Goal: Task Accomplishment & Management: Manage account settings

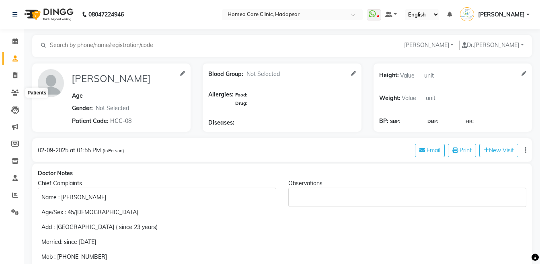
click at [16, 90] on icon at bounding box center [15, 93] width 8 height 6
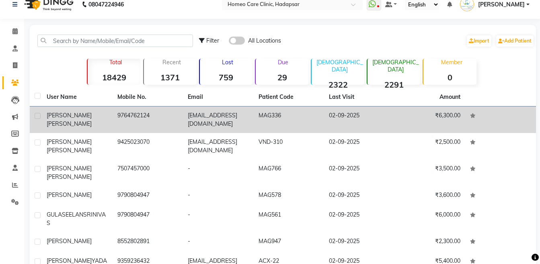
click at [38, 124] on td at bounding box center [36, 120] width 12 height 27
click at [109, 119] on td "[PERSON_NAME]" at bounding box center [77, 120] width 71 height 27
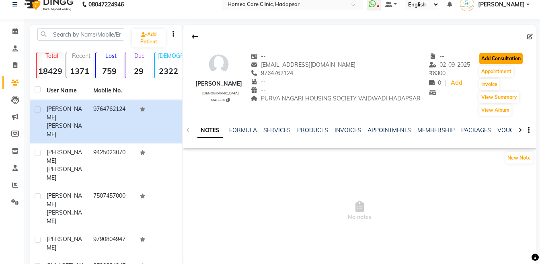
click at [498, 56] on button "Add Consultation" at bounding box center [500, 58] width 43 height 11
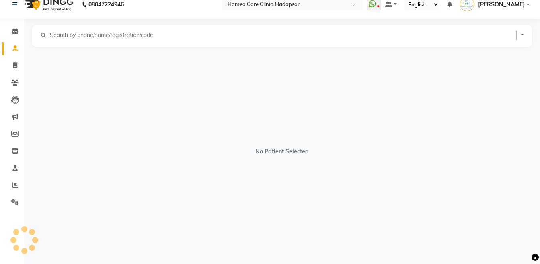
select select "[DEMOGRAPHIC_DATA]"
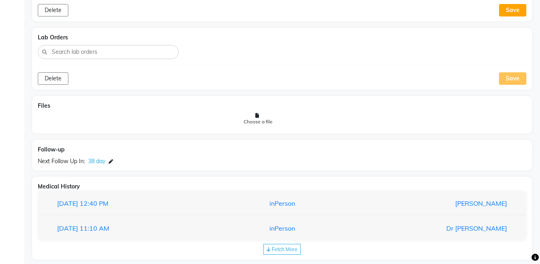
scroll to position [643, 0]
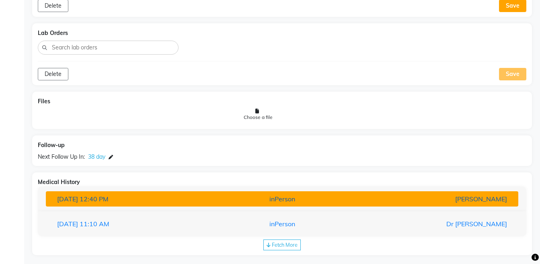
click at [430, 204] on button "[DATE] 12:40 PM inPerson [PERSON_NAME]" at bounding box center [282, 198] width 472 height 15
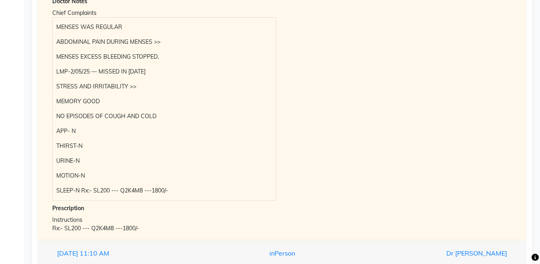
scroll to position [902, 0]
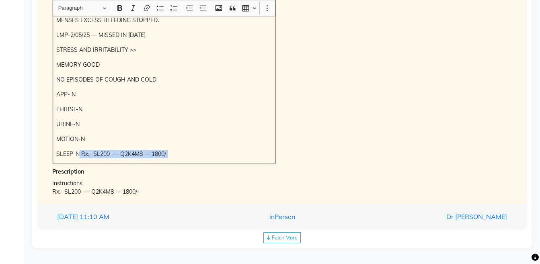
drag, startPoint x: 80, startPoint y: 152, endPoint x: 172, endPoint y: 158, distance: 93.0
click at [172, 158] on p "SLEEP-N Rx:- SL200 --- Q2K4M8 ---1800/-" at bounding box center [163, 154] width 215 height 8
copy p "Rx:- SL200 --- Q2K4M8 ---1800/-"
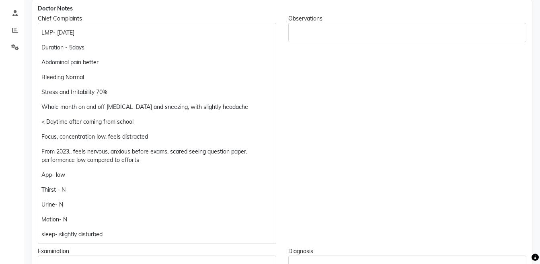
scroll to position [161, 0]
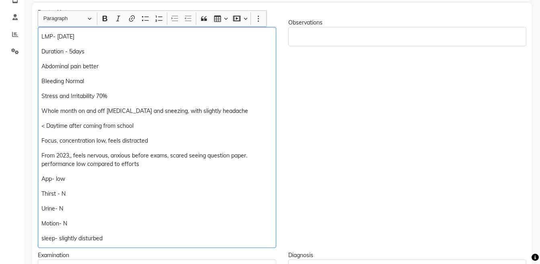
click at [137, 241] on p "sleep- slightly disturbed" at bounding box center [156, 238] width 231 height 8
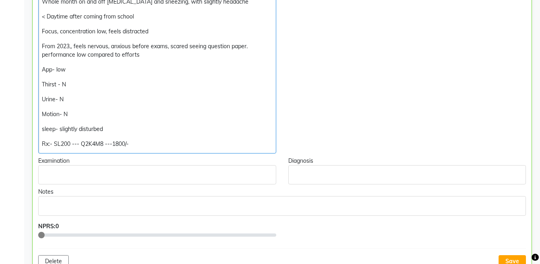
scroll to position [291, 0]
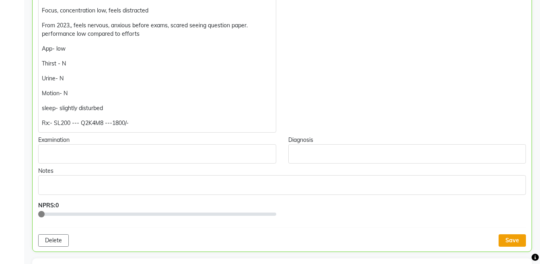
click at [508, 244] on button "Save" at bounding box center [511, 240] width 27 height 12
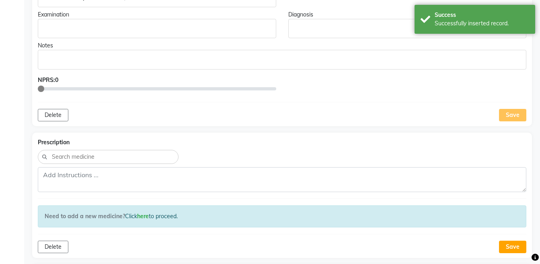
scroll to position [426, 0]
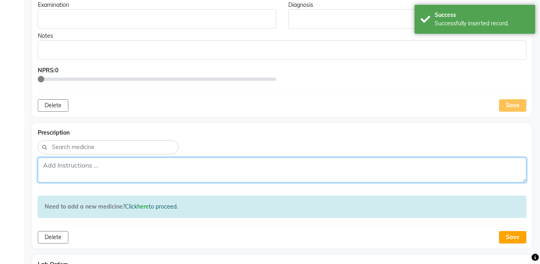
click at [371, 172] on textarea at bounding box center [282, 170] width 488 height 25
paste textarea "Rx:- SL200 --- Q2K4M8 ---1800/-"
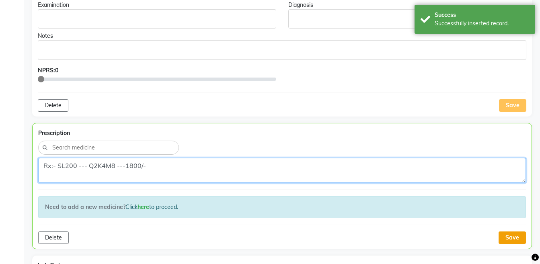
type textarea "Rx:- SL200 --- Q2K4M8 ---1800/-"
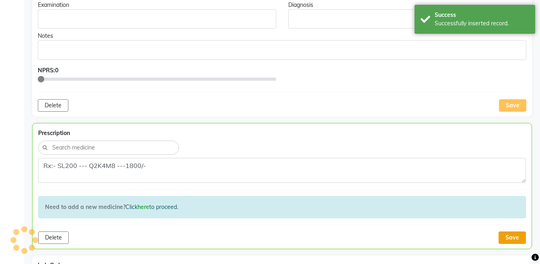
click at [516, 237] on button "Save" at bounding box center [511, 237] width 27 height 12
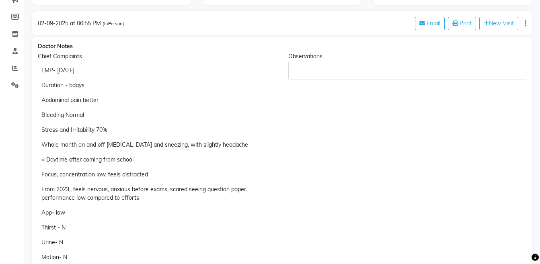
scroll to position [0, 0]
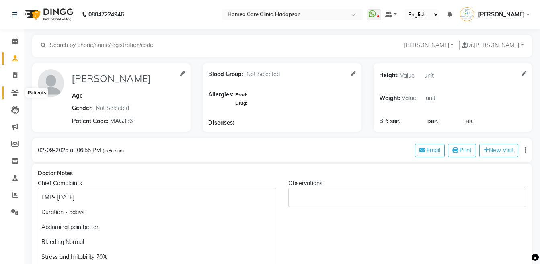
click at [14, 91] on icon at bounding box center [15, 93] width 8 height 6
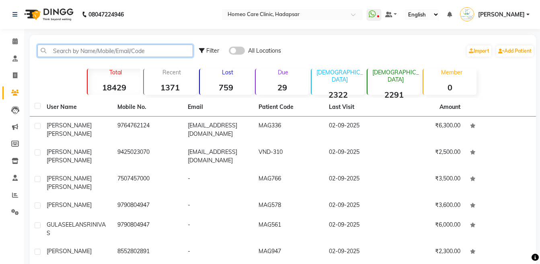
click at [107, 52] on input "text" at bounding box center [115, 51] width 156 height 12
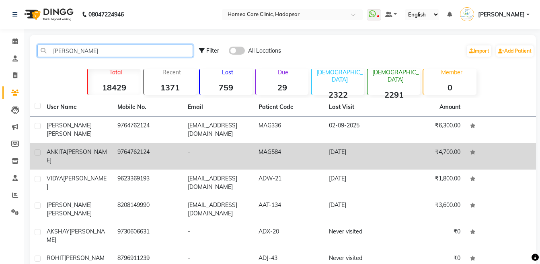
type input "[PERSON_NAME]"
click at [110, 153] on td "[PERSON_NAME]" at bounding box center [77, 156] width 71 height 27
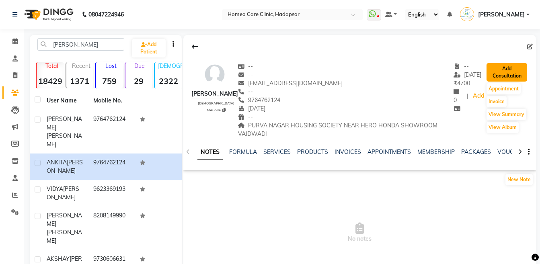
click at [505, 72] on button "Add Consultation" at bounding box center [506, 72] width 41 height 18
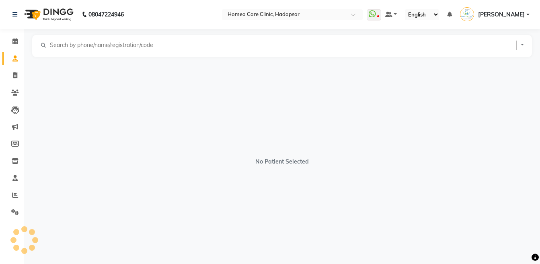
select select "[DEMOGRAPHIC_DATA]"
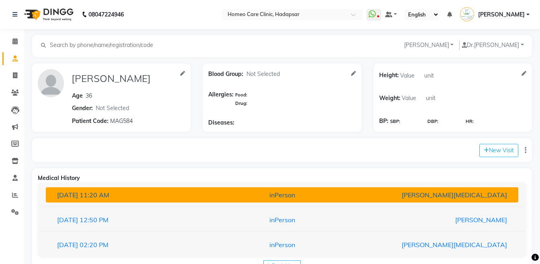
click at [437, 199] on div "[PERSON_NAME][MEDICAL_DATA]" at bounding box center [436, 195] width 154 height 10
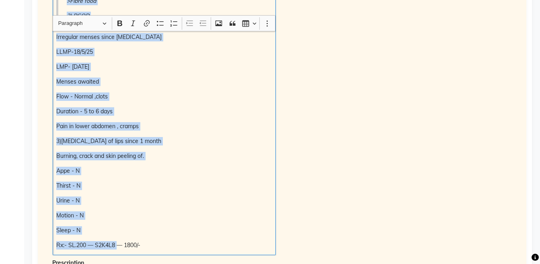
scroll to position [364, 0]
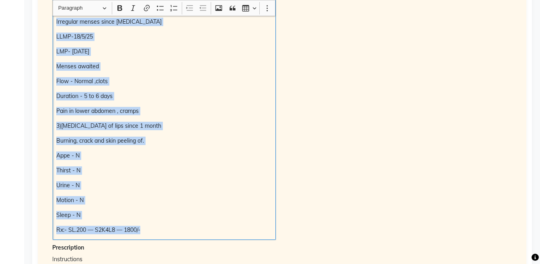
drag, startPoint x: 56, startPoint y: 52, endPoint x: 163, endPoint y: 235, distance: 211.8
click at [163, 235] on div "1)[MEDICAL_DATA] >> 50 % Burning >> Cutting pain, scrapping pain >> Has to stra…" at bounding box center [164, 56] width 223 height 368
copy div "1)[MEDICAL_DATA] >> 50 % Burning >> Cutting pain, scrapping pain >> Has to stra…"
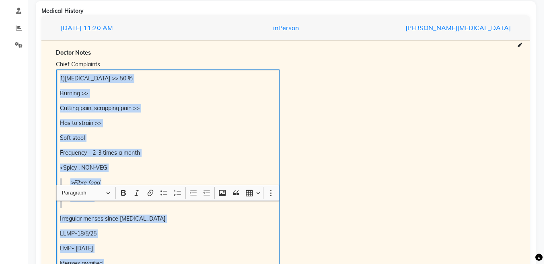
scroll to position [69, 0]
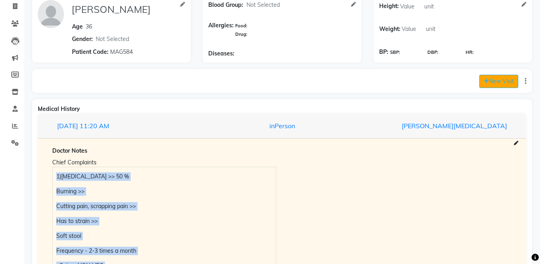
click at [506, 85] on button "New Visit" at bounding box center [498, 81] width 39 height 13
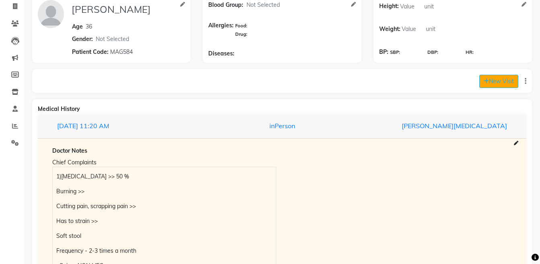
select select "1165"
select select "inPerson"
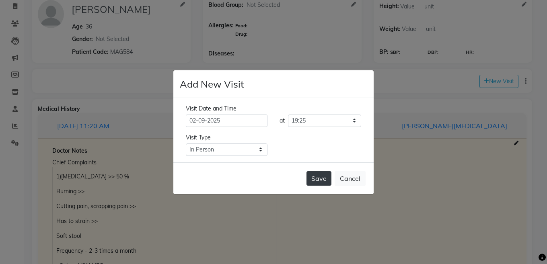
click at [310, 183] on button "Save" at bounding box center [318, 178] width 25 height 14
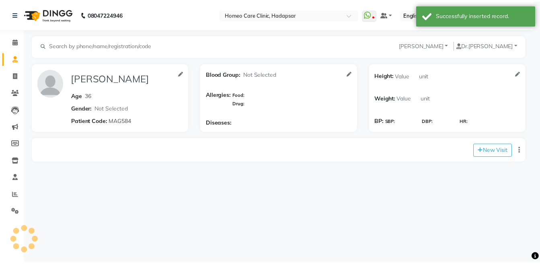
scroll to position [0, 0]
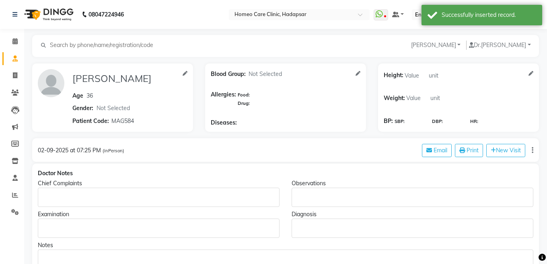
type input "[PERSON_NAME]"
type input "36"
select select "[DEMOGRAPHIC_DATA]"
type input "MAG584"
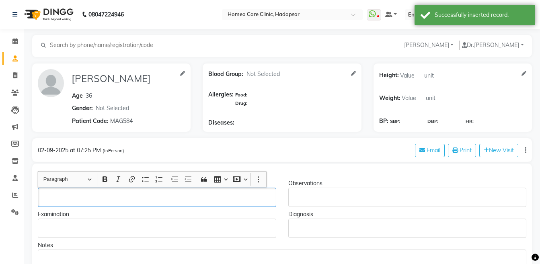
click at [72, 190] on div "Rich Text Editor, main" at bounding box center [157, 197] width 238 height 19
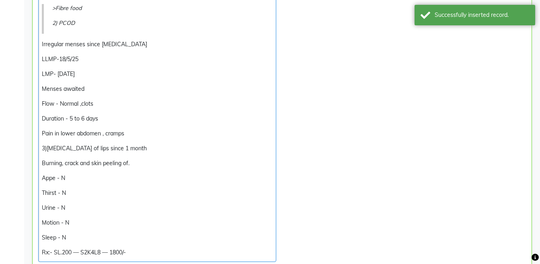
scroll to position [155, 0]
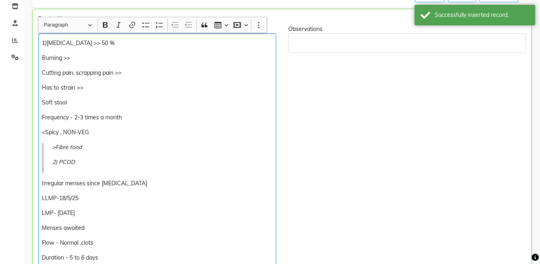
click at [171, 100] on p "Soft stool" at bounding box center [157, 102] width 230 height 8
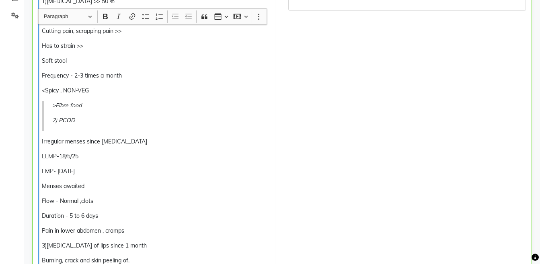
scroll to position [205, 0]
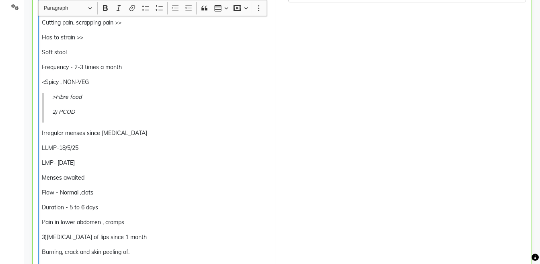
click at [121, 156] on div "1)[MEDICAL_DATA] >> 50 % Burning >> Cutting pain, scrapping pain >> Has to stra…" at bounding box center [157, 167] width 238 height 368
click at [108, 176] on p "Menses awaited" at bounding box center [157, 178] width 230 height 8
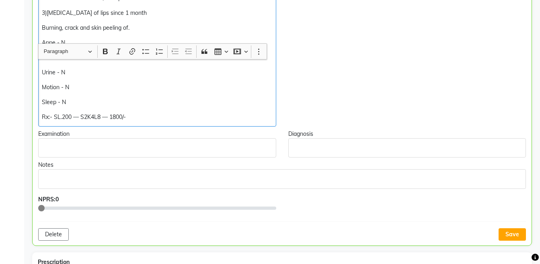
scroll to position [506, 0]
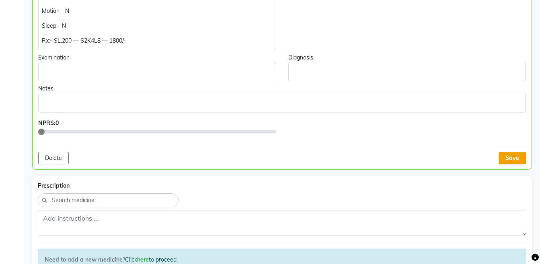
click at [512, 163] on button "Save" at bounding box center [511, 158] width 27 height 12
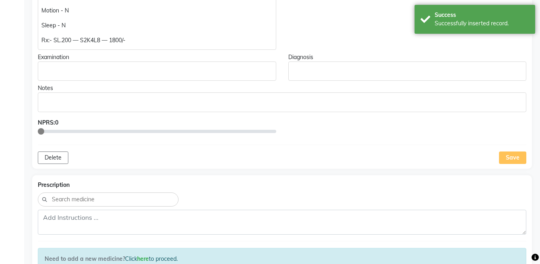
scroll to position [372, 0]
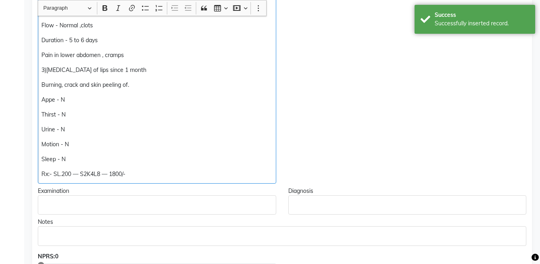
click at [201, 182] on div "1)[MEDICAL_DATA] >> 50 % Burning >> Cutting pain, scrapping pain >> Has to stra…" at bounding box center [157, 0] width 238 height 368
copy div "Rx:- SL.200 — S2K4L8 — 1800/-"
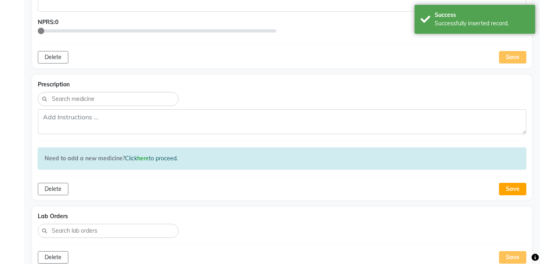
scroll to position [608, 0]
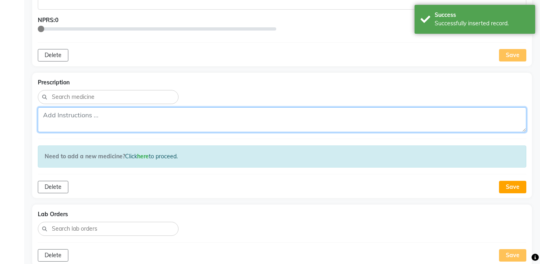
click at [367, 122] on textarea at bounding box center [282, 119] width 488 height 25
paste textarea "Rx:- SL.200 — S2K4L8 — 1800/-"
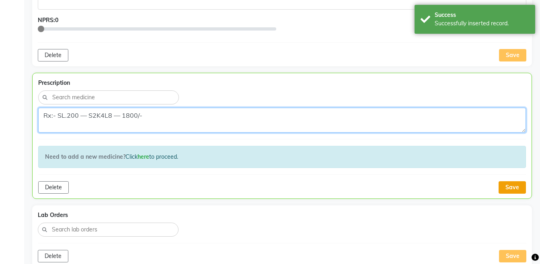
type textarea "Rx:- SL.200 — S2K4L8 — 1800/-"
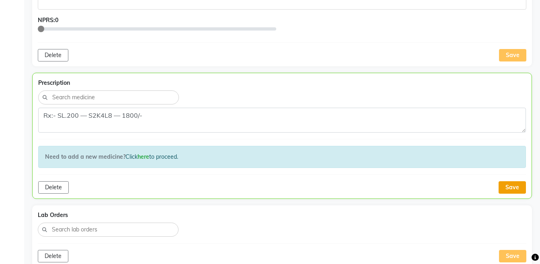
click at [504, 188] on button "Save" at bounding box center [511, 187] width 27 height 12
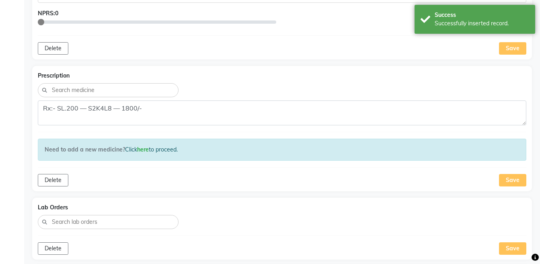
scroll to position [817, 0]
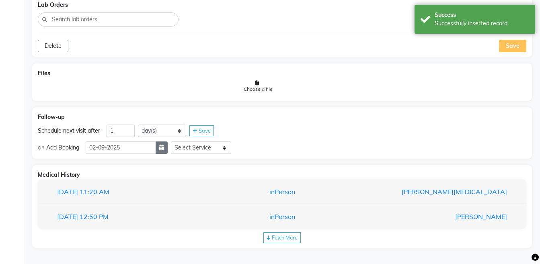
click at [164, 150] on button "button" at bounding box center [162, 147] width 12 height 12
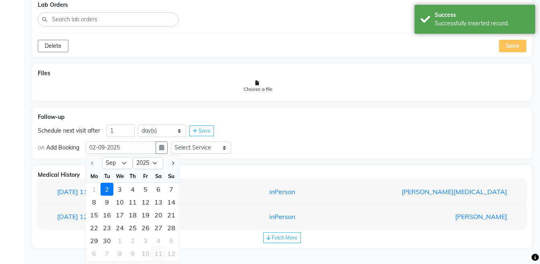
click at [155, 255] on div "11" at bounding box center [158, 253] width 13 height 13
type input "[DATE]"
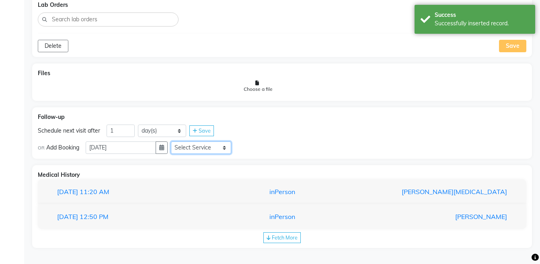
click at [198, 150] on select "Select Service Medicine Medicine 1 Hydra Facial Medi Facial Vampire Facial With…" at bounding box center [201, 147] width 60 height 12
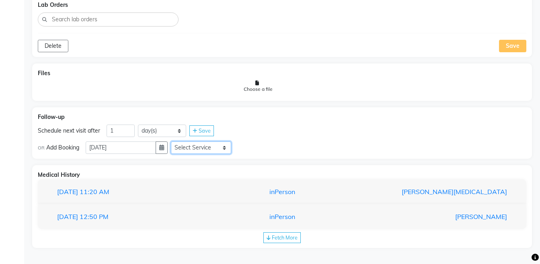
select select "972997"
click at [177, 141] on select "Select Service Medicine Medicine 1 Hydra Facial Medi Facial Vampire Facial With…" at bounding box center [201, 147] width 60 height 12
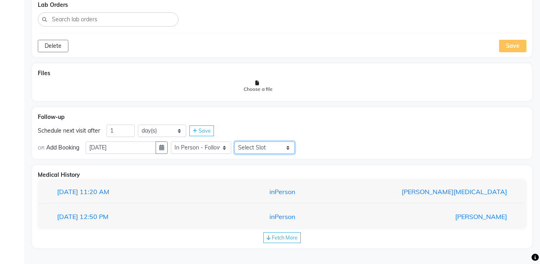
click at [258, 145] on select "Select Slot 10:15 10:30 10:45 11:00 11:15 11:30 11:45 12:00 12:15 12:30 12:45 1…" at bounding box center [264, 147] width 60 height 12
click at [241, 141] on select "Select Slot 10:15 10:30 10:45 11:00 11:15 11:30 11:45 12:00 12:15 12:30 12:45 1…" at bounding box center [264, 147] width 60 height 12
click at [270, 147] on select "Select Slot 10:15 10:30 10:45 11:00 11:15 11:30 11:45 12:00 12:15 12:30 12:45 1…" at bounding box center [264, 147] width 60 height 12
select select "1140"
click at [241, 141] on select "Select Slot 10:15 10:30 10:45 11:00 11:15 11:30 11:45 12:00 12:15 12:30 12:45 1…" at bounding box center [264, 147] width 60 height 12
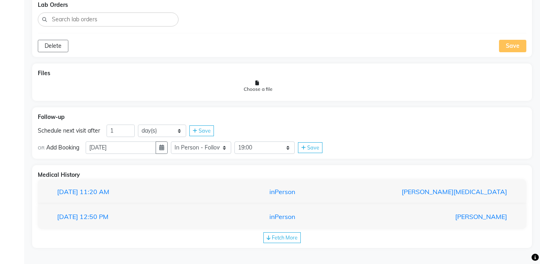
click at [315, 149] on span "Save" at bounding box center [313, 147] width 12 height 6
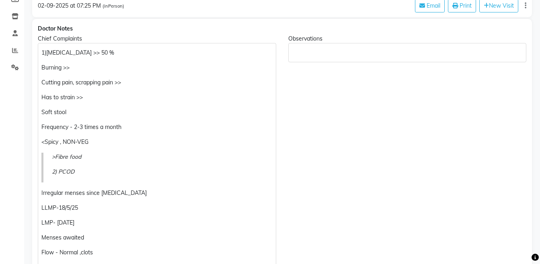
scroll to position [0, 0]
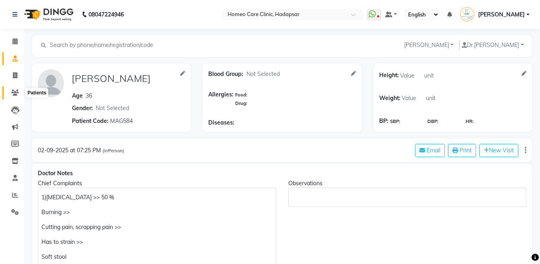
click at [17, 90] on icon at bounding box center [15, 93] width 8 height 6
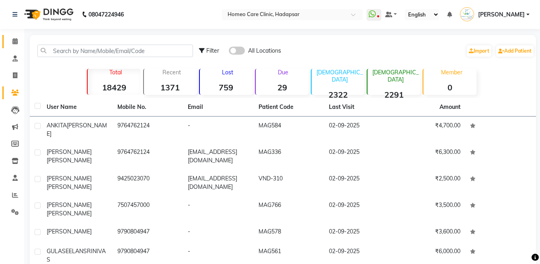
click at [16, 47] on link "Calendar" at bounding box center [11, 41] width 19 height 13
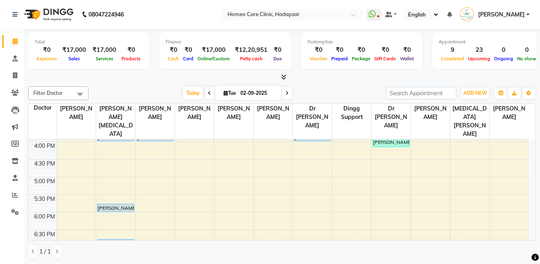
scroll to position [249, 0]
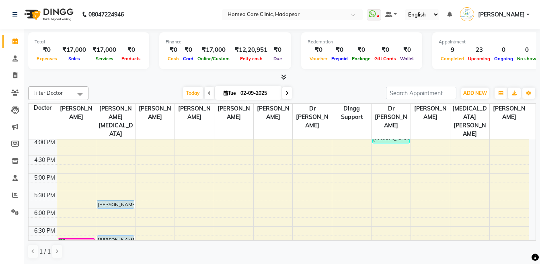
click at [66, 232] on div "9:00 AM 9:30 AM 10:00 AM 10:30 AM 11:00 AM 11:30 AM 12:00 PM 12:30 PM 1:00 PM 1…" at bounding box center [279, 138] width 500 height 495
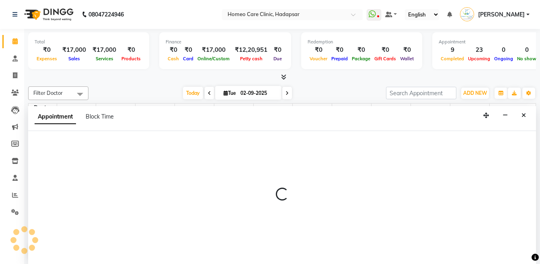
select select "65961"
select select "tentative"
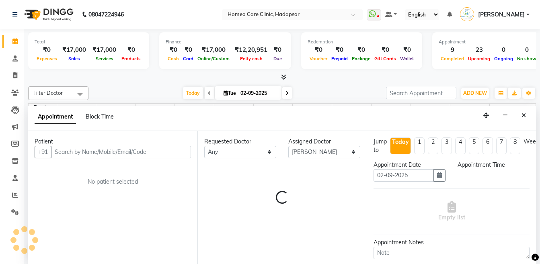
scroll to position [0, 0]
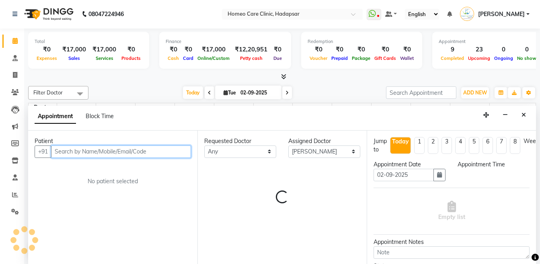
select select "1140"
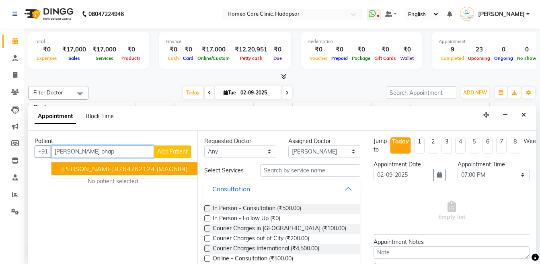
click at [106, 168] on span "[PERSON_NAME]" at bounding box center [87, 169] width 52 height 8
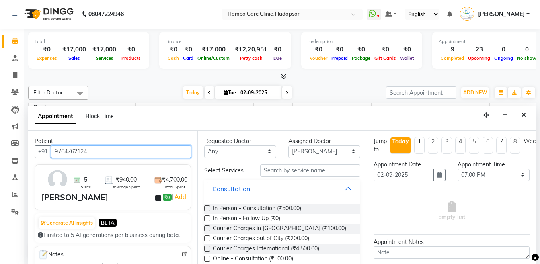
type input "9764762124"
click at [207, 219] on label at bounding box center [207, 218] width 6 height 6
click at [207, 219] on input "checkbox" at bounding box center [206, 219] width 5 height 5
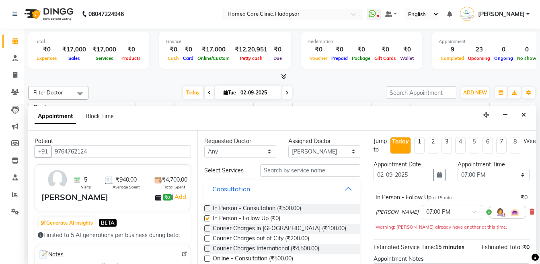
checkbox input "false"
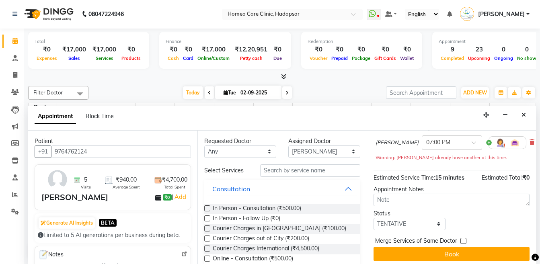
scroll to position [77, 0]
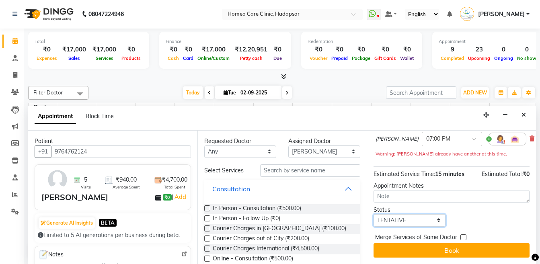
click at [402, 216] on select "Select TENTATIVE CONFIRM CHECK-IN UPCOMING" at bounding box center [409, 220] width 72 height 12
select select "check-in"
click at [373, 214] on select "Select TENTATIVE CONFIRM CHECK-IN UPCOMING" at bounding box center [409, 220] width 72 height 12
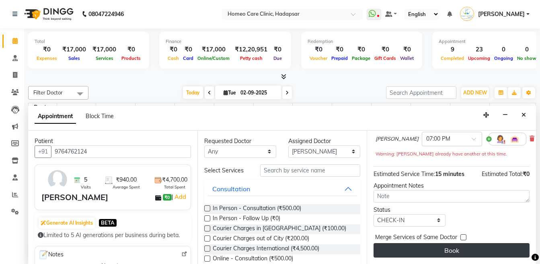
click at [479, 250] on button "Book" at bounding box center [451, 250] width 156 height 14
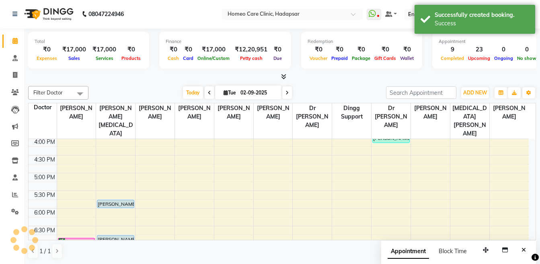
scroll to position [0, 0]
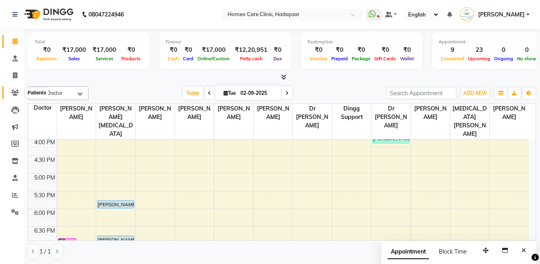
click at [12, 94] on icon at bounding box center [15, 93] width 8 height 6
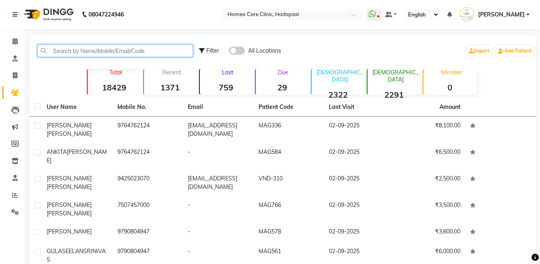
click at [152, 48] on input "text" at bounding box center [115, 51] width 156 height 12
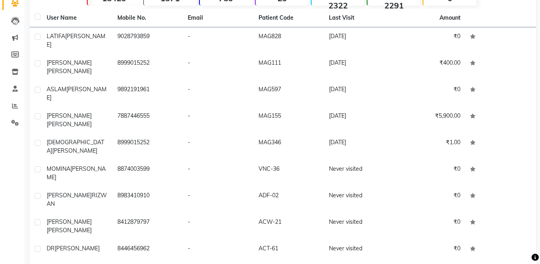
scroll to position [91, 0]
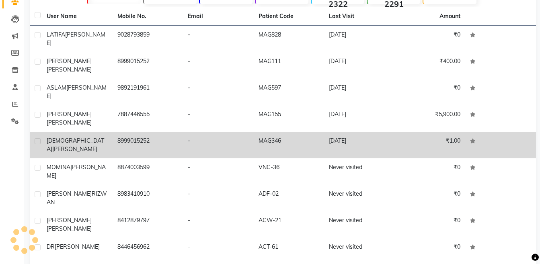
type input "[PERSON_NAME]"
click at [323, 132] on td "MAG346" at bounding box center [289, 145] width 71 height 27
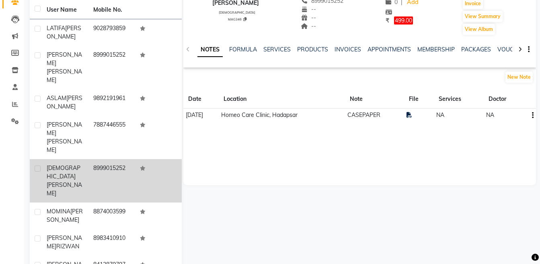
scroll to position [92, 0]
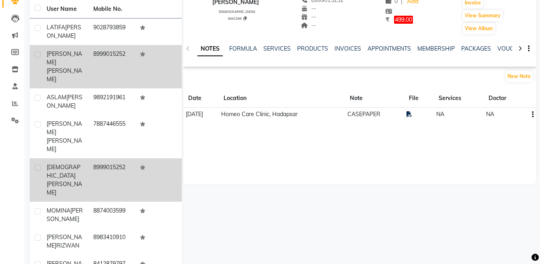
click at [120, 60] on td "8999015252" at bounding box center [111, 66] width 47 height 43
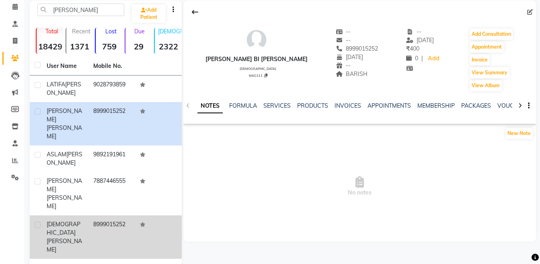
scroll to position [33, 0]
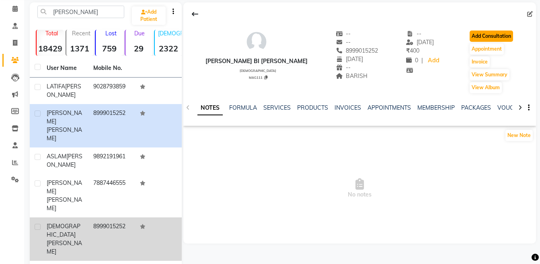
click at [469, 36] on button "Add Consultation" at bounding box center [490, 36] width 43 height 11
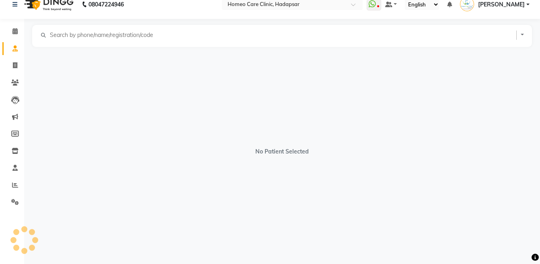
scroll to position [10, 0]
select select "[DEMOGRAPHIC_DATA]"
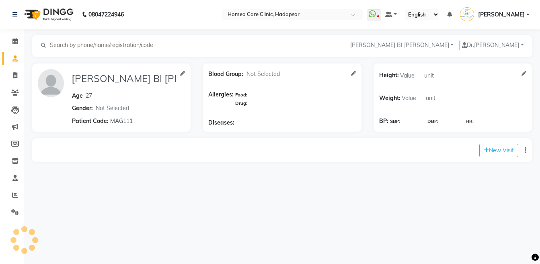
scroll to position [0, 0]
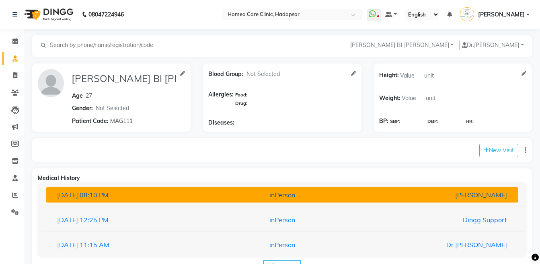
click at [397, 192] on div "[PERSON_NAME]" at bounding box center [436, 195] width 154 height 10
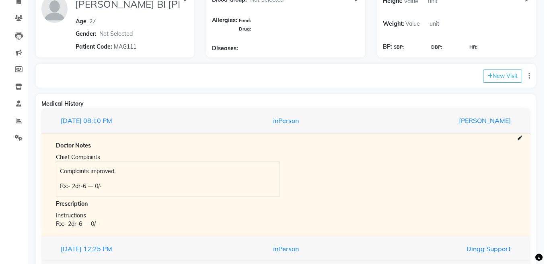
scroll to position [99, 0]
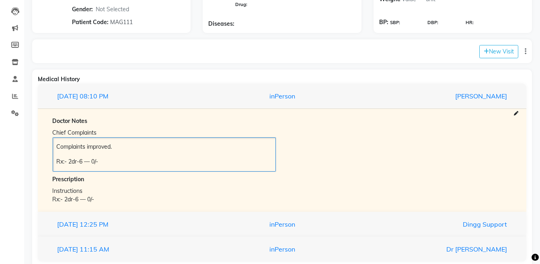
click at [54, 146] on div "Complaints improved. Rx:- 2dr-6 — 0/-" at bounding box center [164, 154] width 223 height 34
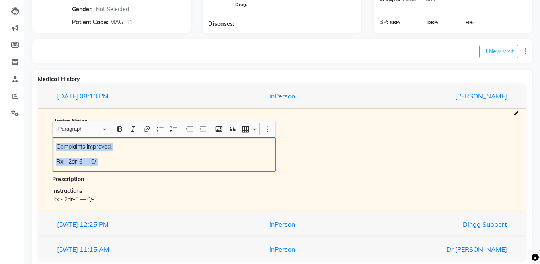
copy div "Complaints improved. Rx:- 2dr-6 — 0/-"
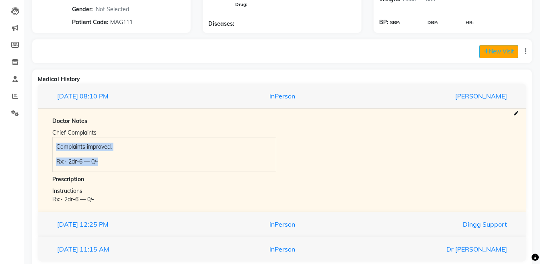
click at [496, 51] on button "New Visit" at bounding box center [498, 51] width 39 height 13
select select "1185"
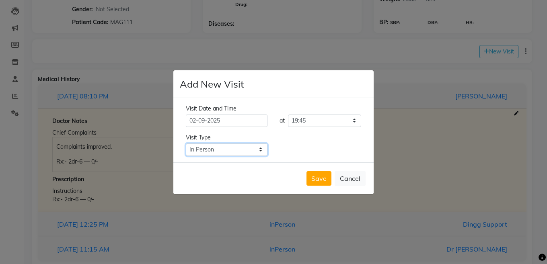
click at [234, 147] on select "Select Type In Person Video Phone Chat" at bounding box center [227, 149] width 82 height 12
select select "phone"
click at [186, 143] on select "Select Type In Person Video Phone Chat" at bounding box center [227, 149] width 82 height 12
click at [313, 176] on button "Save" at bounding box center [318, 178] width 25 height 14
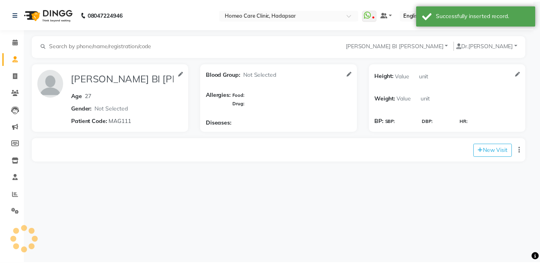
scroll to position [0, 0]
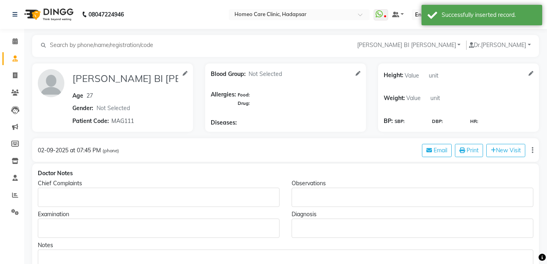
type input "[PERSON_NAME] BI [PERSON_NAME]"
type input "27"
select select "[DEMOGRAPHIC_DATA]"
type input "MAG111"
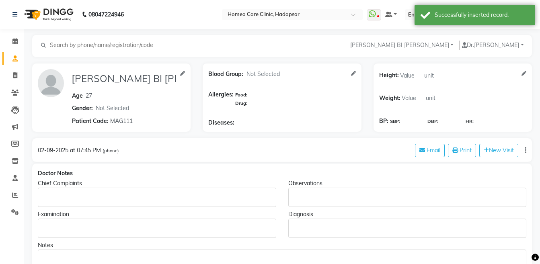
click at [59, 186] on div "Chief Complaints" at bounding box center [157, 183] width 238 height 8
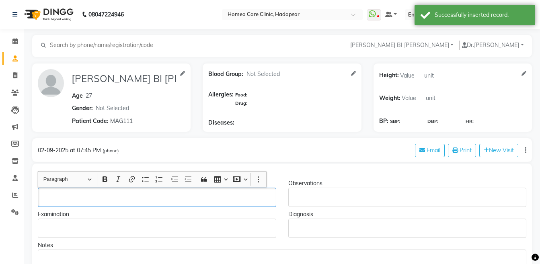
click at [59, 194] on p "Rich Text Editor, main" at bounding box center [156, 197] width 231 height 8
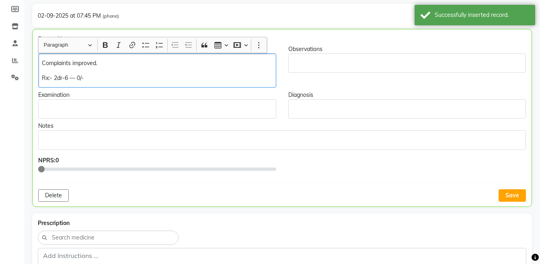
scroll to position [147, 0]
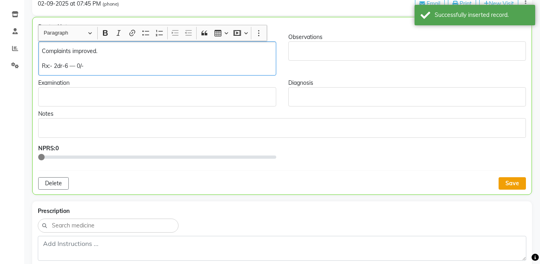
click at [517, 185] on button "Save" at bounding box center [511, 183] width 27 height 12
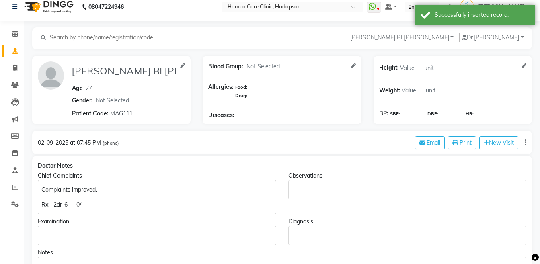
scroll to position [0, 0]
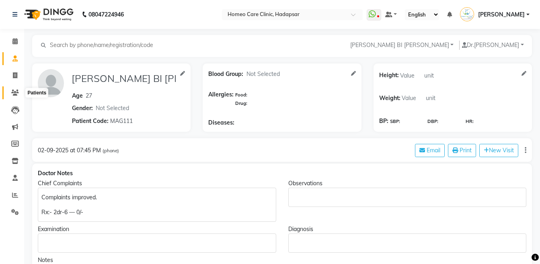
click at [14, 96] on span at bounding box center [15, 92] width 14 height 9
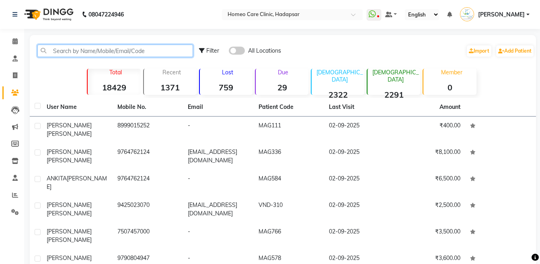
click at [111, 52] on input "text" at bounding box center [115, 51] width 156 height 12
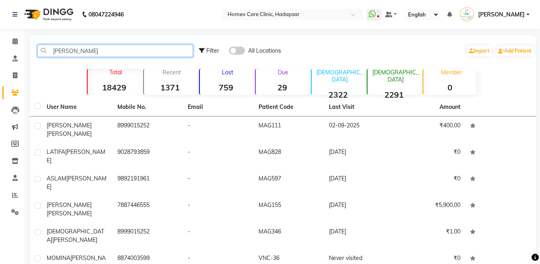
scroll to position [36, 0]
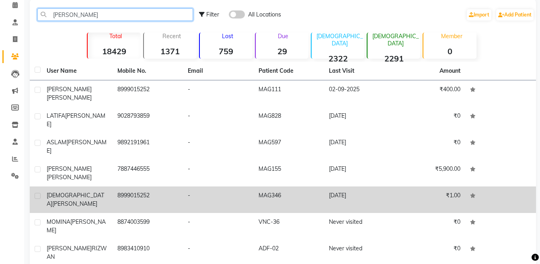
type input "[PERSON_NAME]"
click at [284, 186] on td "MAG346" at bounding box center [289, 199] width 71 height 27
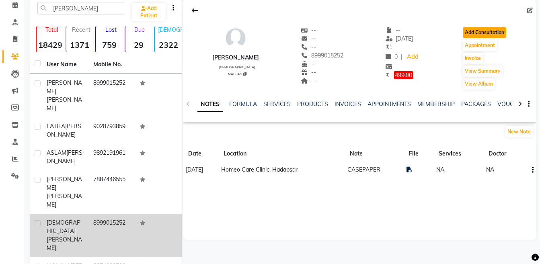
click at [475, 37] on button "Add Consultation" at bounding box center [484, 32] width 43 height 11
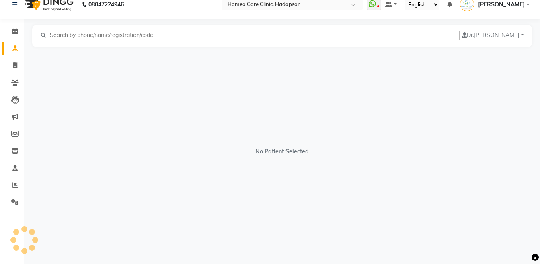
select select "[DEMOGRAPHIC_DATA]"
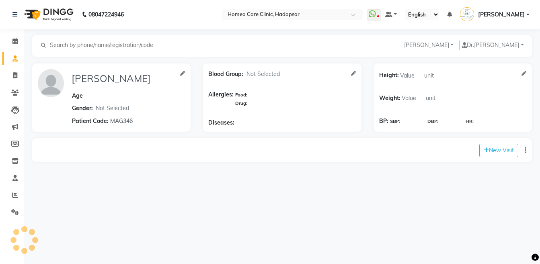
scroll to position [0, 0]
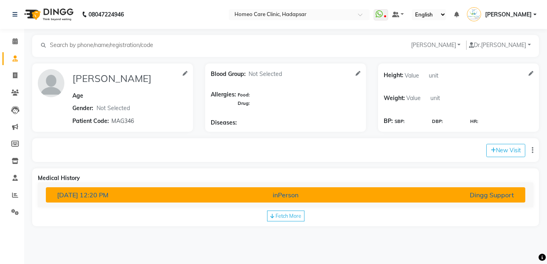
click at [316, 193] on div "inPerson" at bounding box center [285, 195] width 156 height 10
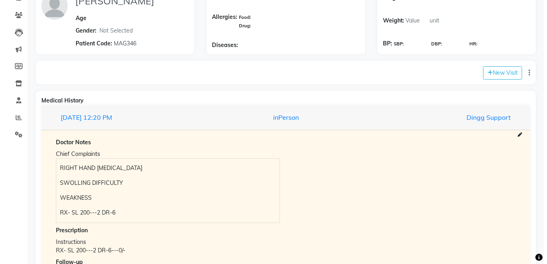
scroll to position [90, 0]
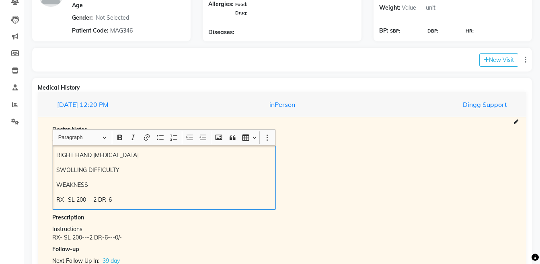
click at [57, 158] on p "RIGHT HAND [MEDICAL_DATA]" at bounding box center [163, 155] width 215 height 8
copy div "RIGHT HAND [MEDICAL_DATA] SWOLLING DIFFICULTY WEAKNESS RX- SL 200---2 DR-6"
click at [483, 60] on icon at bounding box center [485, 60] width 5 height 6
select select "1185"
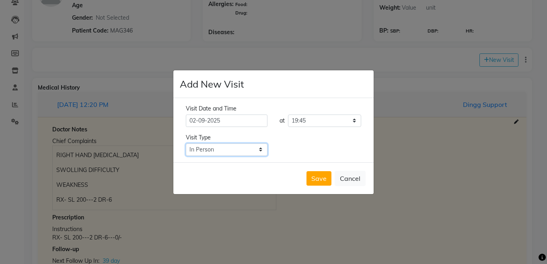
click at [227, 147] on select "Select Type In Person Video Phone Chat" at bounding box center [227, 149] width 82 height 12
select select "phone"
click at [186, 143] on select "Select Type In Person Video Phone Chat" at bounding box center [227, 149] width 82 height 12
click at [316, 180] on button "Save" at bounding box center [318, 178] width 25 height 14
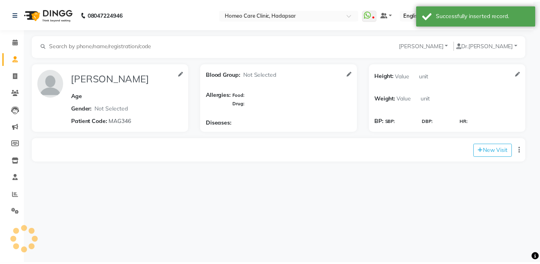
scroll to position [0, 0]
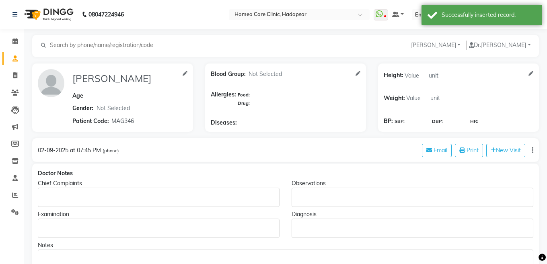
type input "[PERSON_NAME]"
select select "[DEMOGRAPHIC_DATA]"
type input "MAG346"
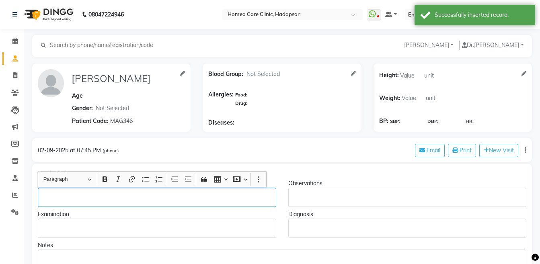
click at [98, 194] on p "Rich Text Editor, main" at bounding box center [156, 197] width 231 height 8
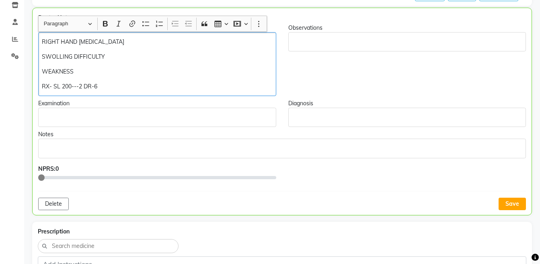
scroll to position [166, 0]
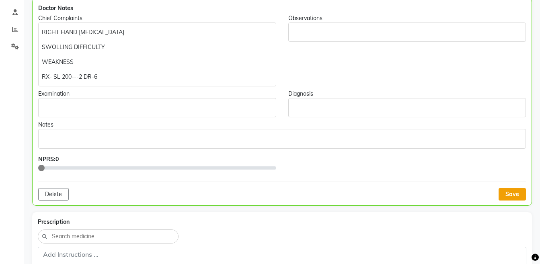
click at [516, 195] on button "Save" at bounding box center [511, 194] width 27 height 12
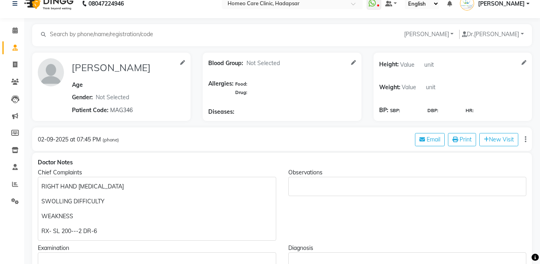
scroll to position [0, 0]
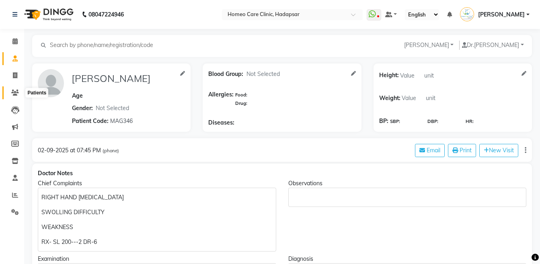
click at [8, 95] on span at bounding box center [15, 92] width 14 height 9
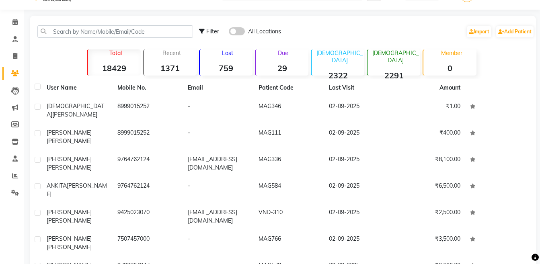
scroll to position [4, 0]
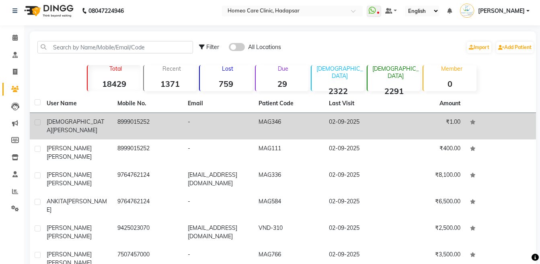
click at [221, 120] on td "-" at bounding box center [218, 126] width 71 height 27
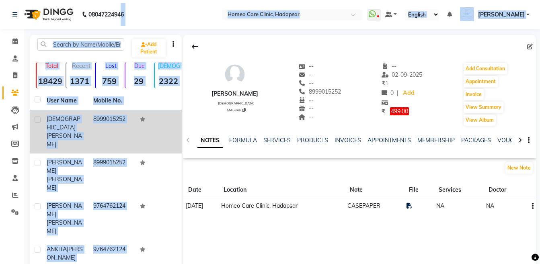
drag, startPoint x: 120, startPoint y: 9, endPoint x: 186, endPoint y: 34, distance: 70.7
click at [186, 34] on div "08047224946 Select Location × Homeo Care Clinic, Hadapsar WhatsApp Status ✕ Sta…" at bounding box center [270, 204] width 540 height 409
click at [176, 24] on nav "08047224946 Select Location × Homeo Care Clinic, Hadapsar WhatsApp Status ✕ Sta…" at bounding box center [270, 14] width 540 height 29
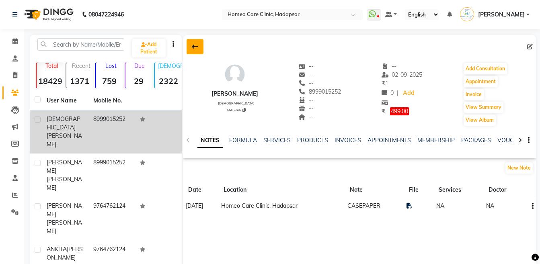
click at [193, 44] on icon at bounding box center [195, 46] width 6 height 6
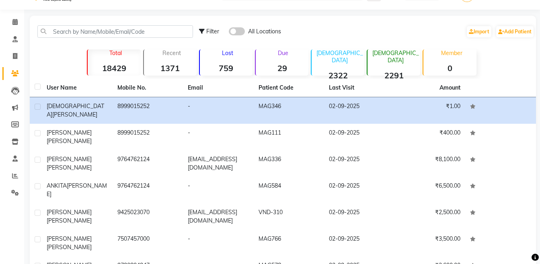
scroll to position [3, 0]
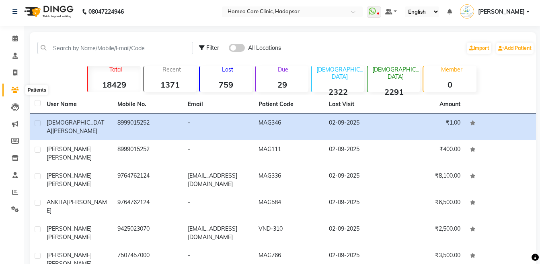
click at [20, 87] on span at bounding box center [15, 90] width 14 height 9
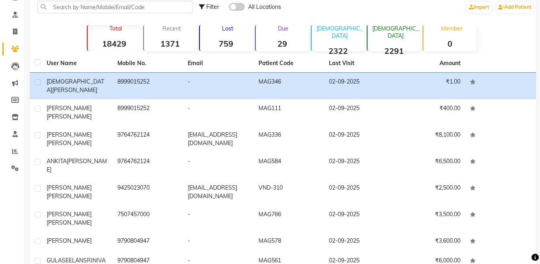
scroll to position [0, 0]
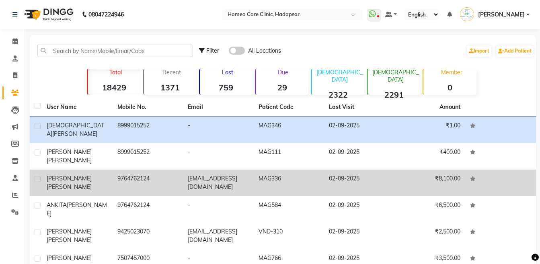
click at [157, 170] on td "9764762124" at bounding box center [148, 183] width 71 height 27
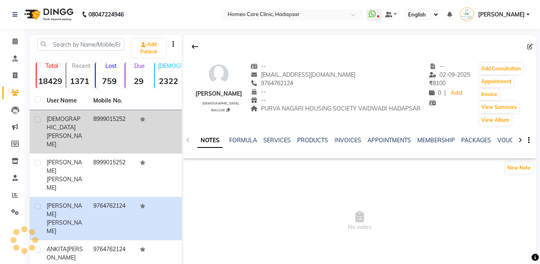
click at [129, 115] on td "8999015252" at bounding box center [111, 131] width 47 height 43
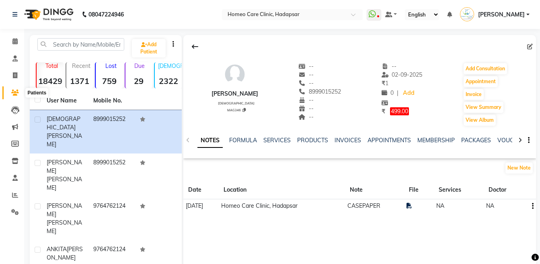
click at [14, 97] on span at bounding box center [15, 92] width 14 height 9
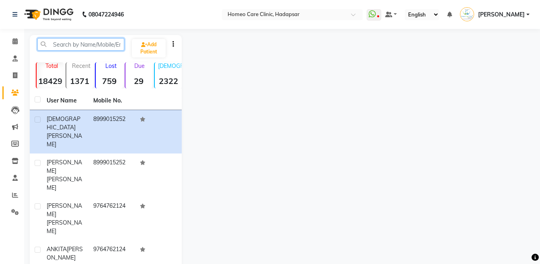
click at [70, 45] on input "text" at bounding box center [80, 44] width 87 height 12
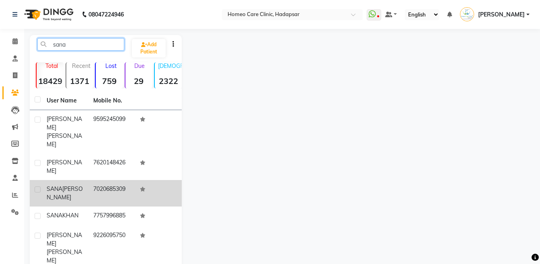
type input "sana"
click at [55, 185] on span "SANA" at bounding box center [55, 188] width 16 height 7
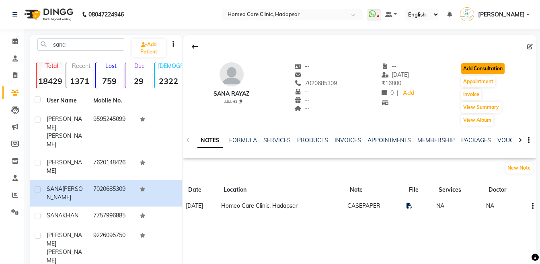
click at [471, 70] on button "Add Consultation" at bounding box center [482, 68] width 43 height 11
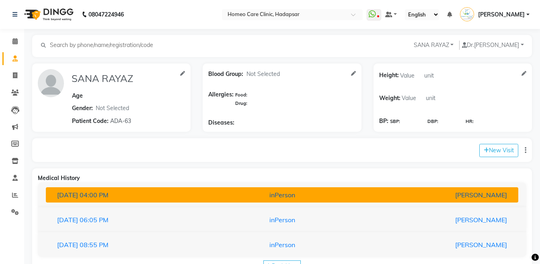
click at [378, 198] on div "[PERSON_NAME]" at bounding box center [436, 195] width 154 height 10
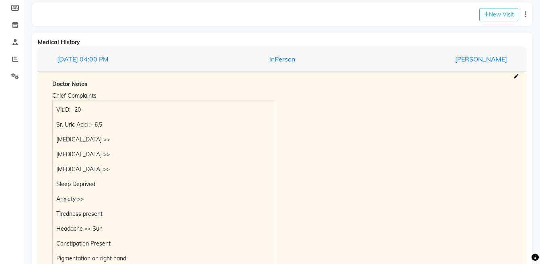
scroll to position [137, 0]
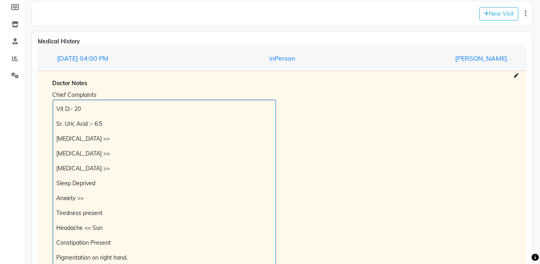
click at [55, 109] on div "Vit D:- 20 Sr. Uric Acid :- 6.5 [MEDICAL_DATA] >> [MEDICAL_DATA] >> [MEDICAL_DA…" at bounding box center [164, 221] width 223 height 242
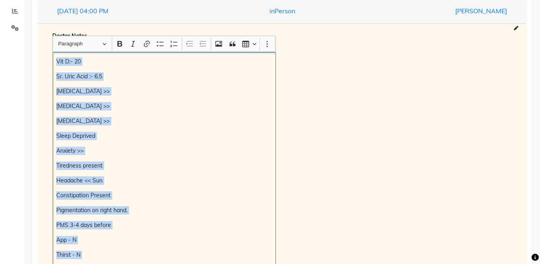
scroll to position [209, 0]
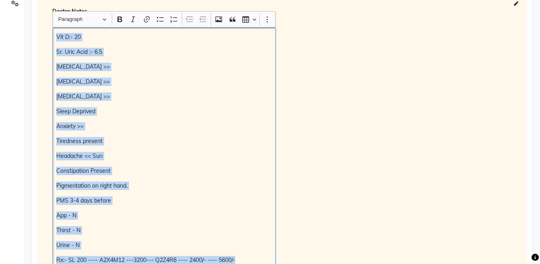
copy div "Vit D:- 20 Sr. Uric Acid :- 6.5 [MEDICAL_DATA] >> [MEDICAL_DATA] >> [MEDICAL_DA…"
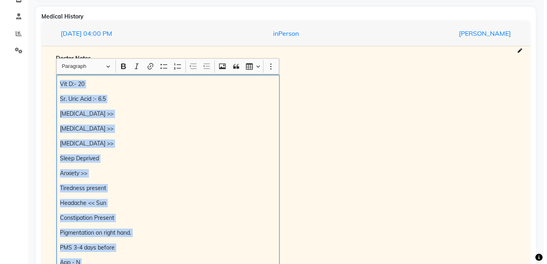
scroll to position [81, 0]
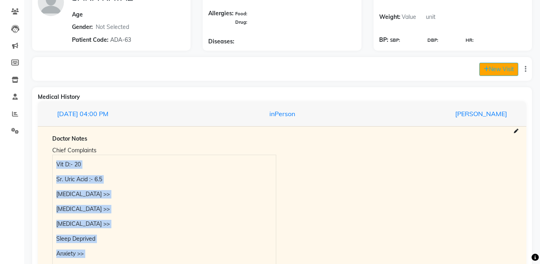
click at [495, 66] on button "New Visit" at bounding box center [498, 69] width 39 height 13
select select "1205"
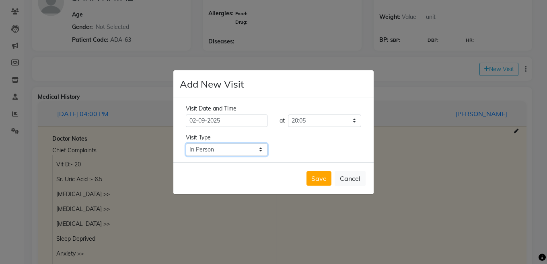
click at [227, 151] on select "Select Type In Person Video Phone Chat" at bounding box center [227, 149] width 82 height 12
select select "video"
click at [186, 143] on select "Select Type In Person Video Phone Chat" at bounding box center [227, 149] width 82 height 12
click at [320, 183] on button "Save" at bounding box center [318, 178] width 25 height 14
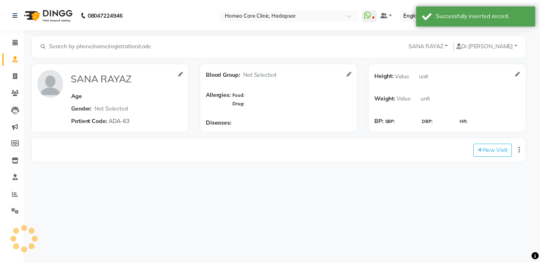
scroll to position [0, 0]
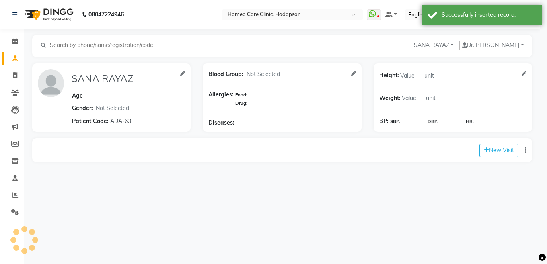
click at [320, 183] on ngb-modal-window "Add New Visit Visit Date and Time [DATE] at Select time 09:00 09:05 09:10 09:15…" at bounding box center [273, 132] width 547 height 264
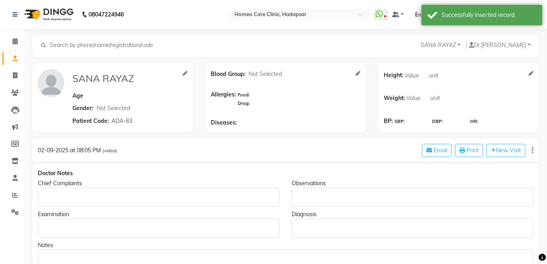
type input "SANA RAYAZ"
select select
type input "ADA-63"
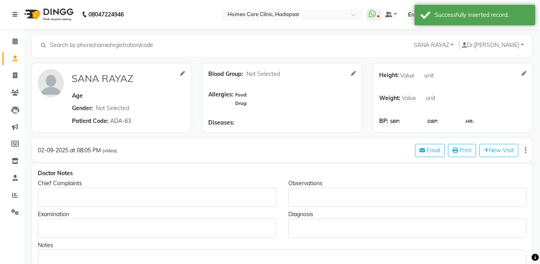
click at [78, 195] on p "Rich Text Editor, main" at bounding box center [156, 197] width 231 height 8
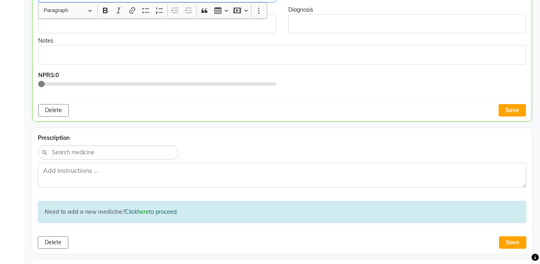
scroll to position [460, 0]
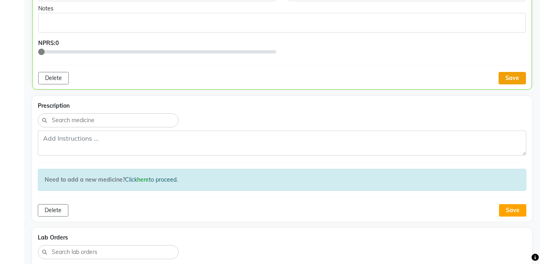
click at [514, 75] on button "Save" at bounding box center [511, 78] width 27 height 12
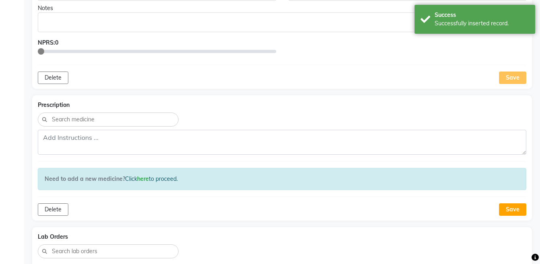
scroll to position [692, 0]
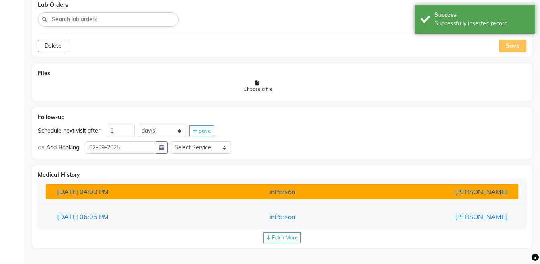
click at [383, 191] on div "[PERSON_NAME]" at bounding box center [436, 192] width 154 height 10
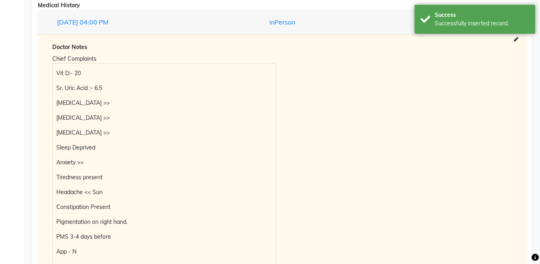
scroll to position [1027, 0]
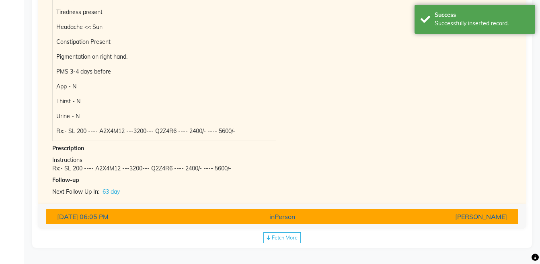
click at [353, 215] on div "inPerson" at bounding box center [282, 217] width 154 height 10
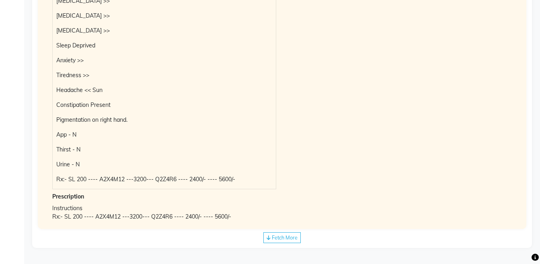
scroll to position [989, 0]
click at [286, 239] on span "Fetch More" at bounding box center [285, 237] width 26 height 6
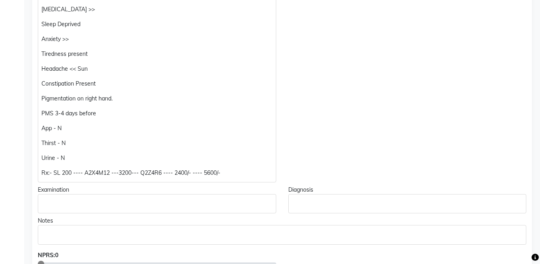
scroll to position [336, 0]
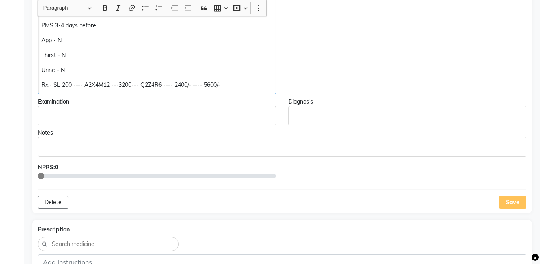
click at [110, 87] on p "Rx:- SL 200 ---- A2X4M12 ---3200--- Q2Z4R6 ---- 2400/- ---- 5600/-" at bounding box center [156, 85] width 231 height 8
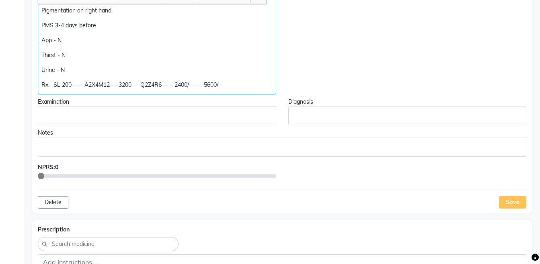
scroll to position [0, 0]
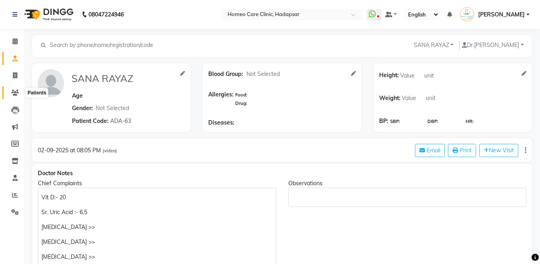
click at [13, 96] on span at bounding box center [15, 92] width 14 height 9
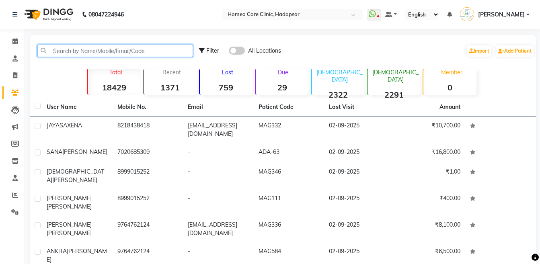
click at [107, 48] on input "text" at bounding box center [115, 51] width 156 height 12
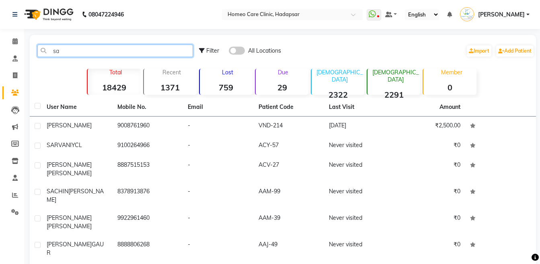
type input "s"
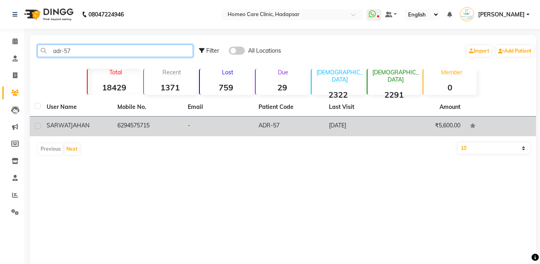
type input "adr-57"
click at [130, 123] on td "6294575715" at bounding box center [148, 127] width 71 height 20
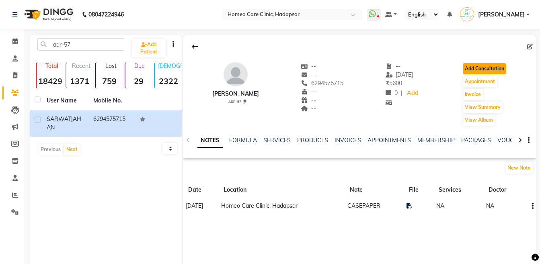
click at [478, 70] on button "Add Consultation" at bounding box center [484, 68] width 43 height 11
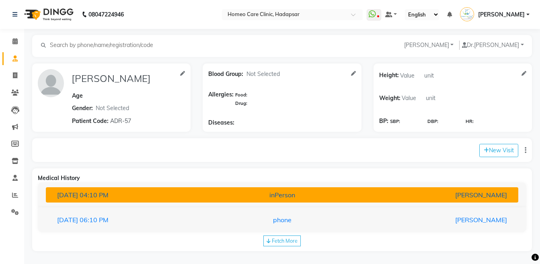
click at [350, 193] on div "inPerson" at bounding box center [282, 195] width 154 height 10
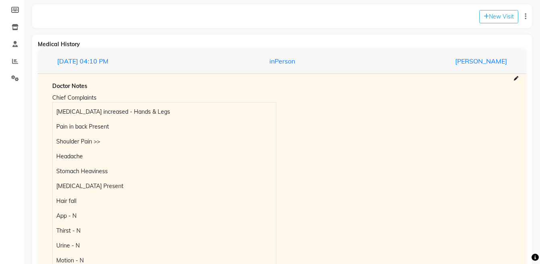
scroll to position [140, 0]
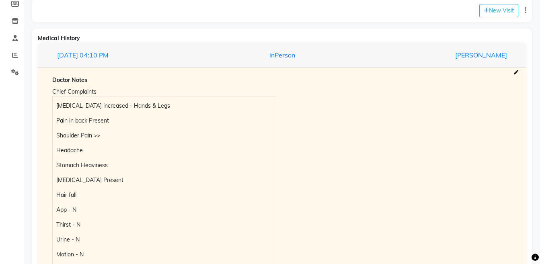
drag, startPoint x: 47, startPoint y: 104, endPoint x: 55, endPoint y: 106, distance: 9.0
click at [55, 106] on div "Chief Complaints [MEDICAL_DATA] increased - Hands & Legs Pain in back Present S…" at bounding box center [164, 220] width 236 height 268
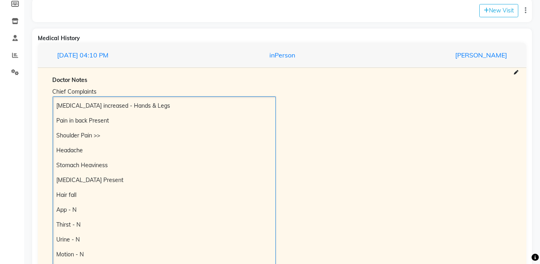
click at [55, 106] on div "[MEDICAL_DATA] increased - Hands & Legs Pain in back Present Shoulder Pain >> H…" at bounding box center [164, 224] width 223 height 257
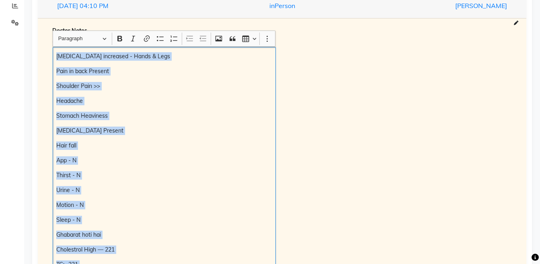
scroll to position [223, 0]
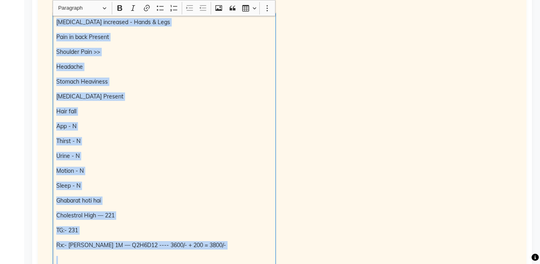
copy div "[MEDICAL_DATA] increased - Hands & Legs Pain in back Present Shoulder Pain >> H…"
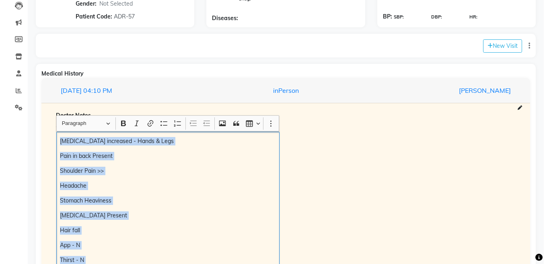
scroll to position [31, 0]
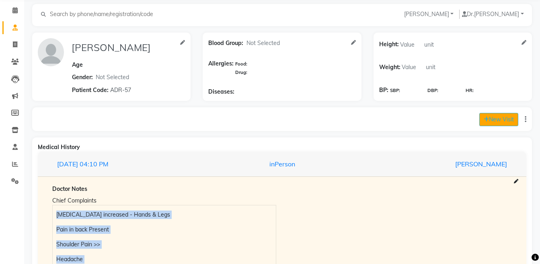
click at [503, 121] on button "New Visit" at bounding box center [498, 119] width 39 height 13
select select "1210"
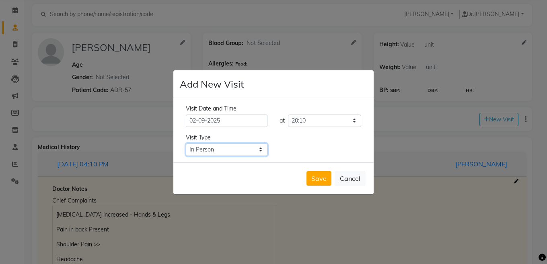
click at [243, 151] on select "Select Type In Person Video Phone Chat" at bounding box center [227, 149] width 82 height 12
select select "video"
click at [186, 143] on select "Select Type In Person Video Phone Chat" at bounding box center [227, 149] width 82 height 12
click at [312, 183] on button "Save" at bounding box center [318, 178] width 25 height 14
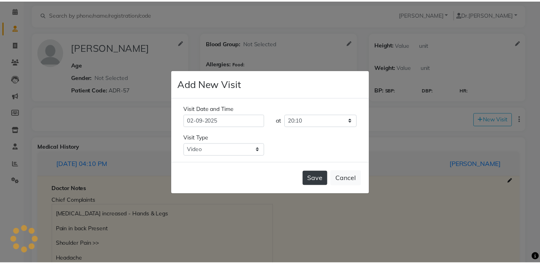
scroll to position [0, 0]
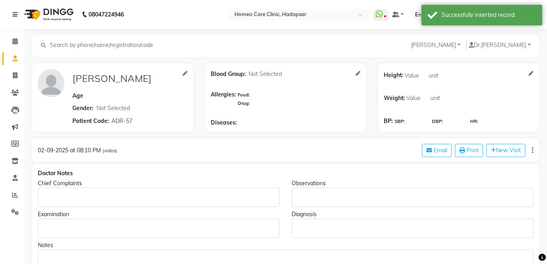
type input "[PERSON_NAME]"
select select
type input "ADR-57"
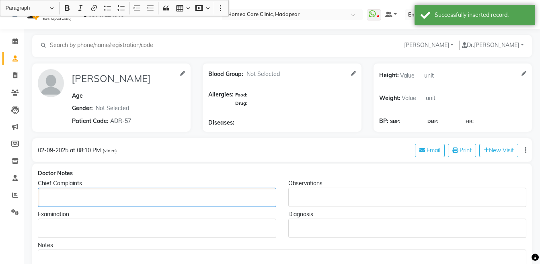
click at [86, 197] on p "Rich Text Editor, main" at bounding box center [156, 197] width 231 height 8
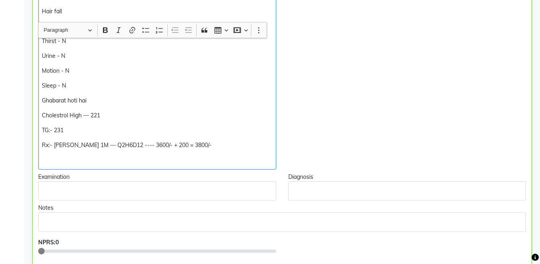
scroll to position [394, 0]
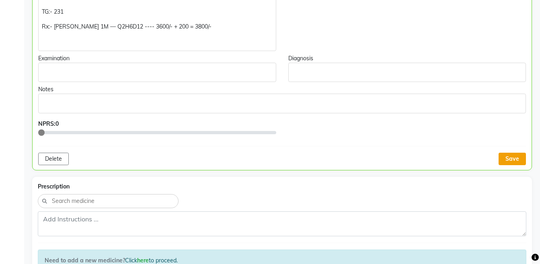
click at [518, 155] on button "Save" at bounding box center [511, 159] width 27 height 12
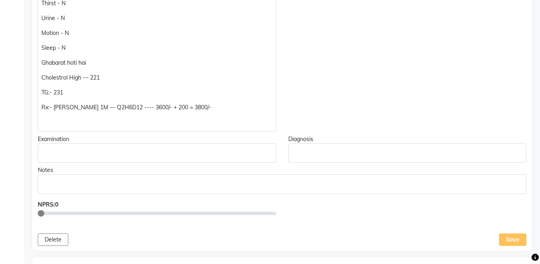
scroll to position [310, 0]
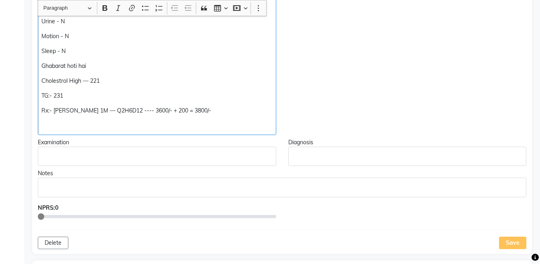
click at [225, 110] on p "Rx:- [PERSON_NAME] 1M — Q2H6D12 ---- 3600/- + 200 = 3800/-" at bounding box center [156, 111] width 231 height 8
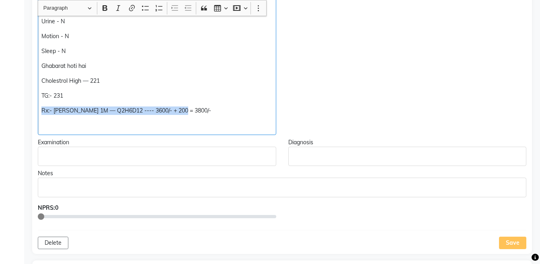
copy div "Rx:- [PERSON_NAME] 1M — Q2H6D12 ---- 3600/- + 200 = 3800/-"
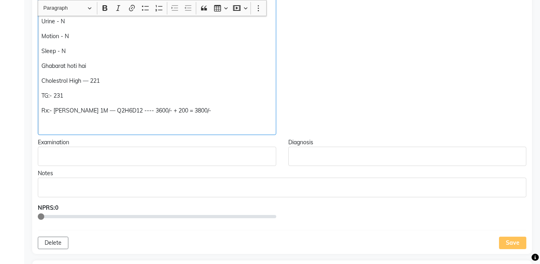
click at [94, 120] on div "[MEDICAL_DATA] increased - Hands & Legs Pain in back Present Shoulder Pain >> H…" at bounding box center [157, 6] width 238 height 257
click at [76, 109] on p "Rx:- [PERSON_NAME] 1M — Q2H6D12 ---- 3600/- + 200 = 3800/-" at bounding box center [156, 111] width 231 height 8
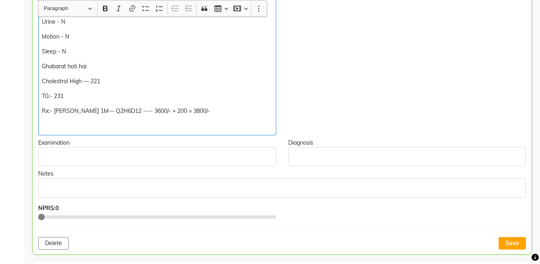
scroll to position [310, 0]
click at [199, 111] on p "Rx:- SL 200 — Q2H6D12 ---- 3600/- + 200 = 3800/-" at bounding box center [157, 111] width 230 height 8
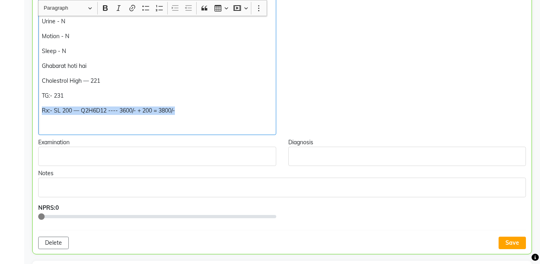
copy div "Rx:- SL 200 — Q2H6D12 ---- 3600/- + 200 = 3800/-"
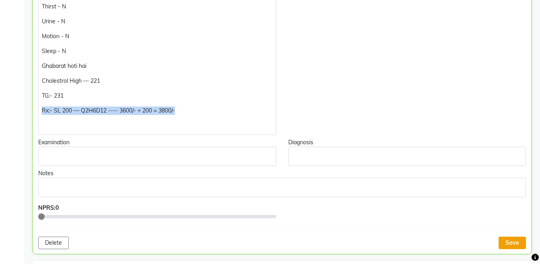
click at [514, 241] on button "Save" at bounding box center [511, 243] width 27 height 12
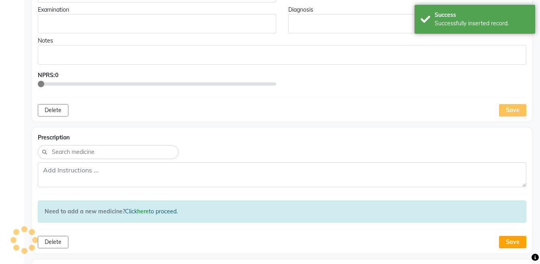
scroll to position [444, 0]
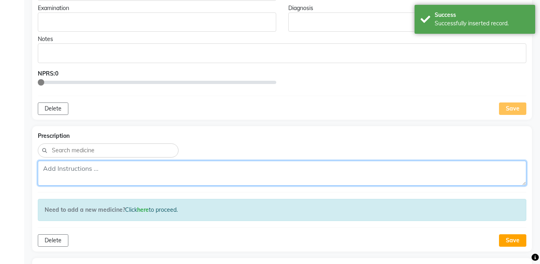
click at [418, 169] on textarea at bounding box center [282, 173] width 488 height 25
paste textarea "Rx:- SL 200 — Q2H6D12 ---- 3600/- + 200 = 3800/-"
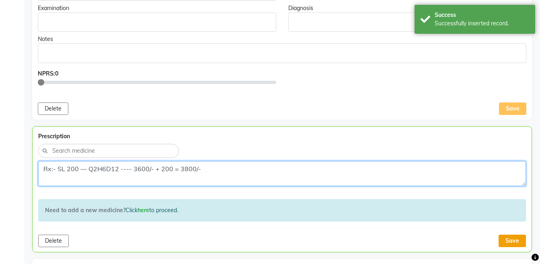
type textarea "Rx:- SL 200 — Q2H6D12 ---- 3600/- + 200 = 3800/-"
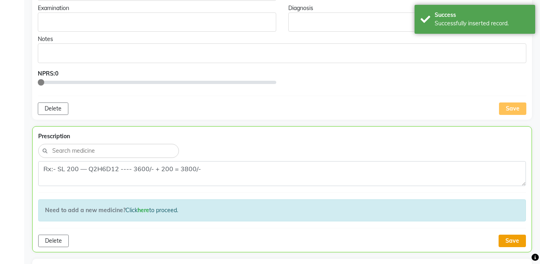
click at [509, 241] on button "Save" at bounding box center [511, 241] width 27 height 12
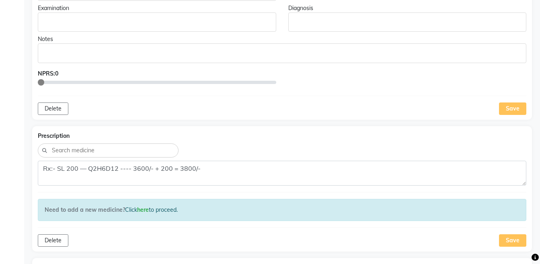
scroll to position [0, 0]
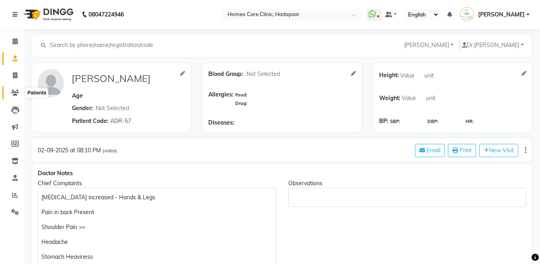
click at [17, 92] on icon at bounding box center [15, 93] width 8 height 6
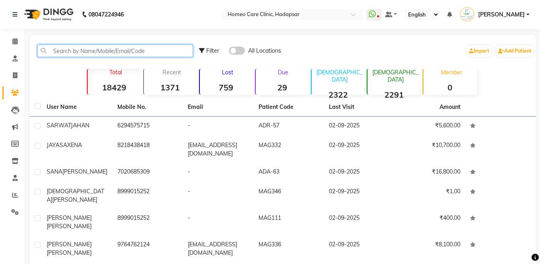
click at [84, 48] on input "text" at bounding box center [115, 51] width 156 height 12
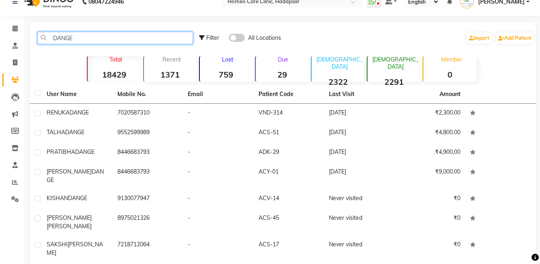
scroll to position [31, 0]
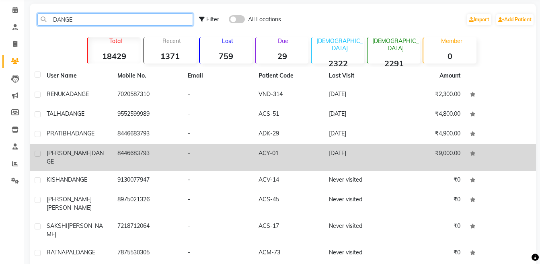
type input "DANGE"
click at [208, 150] on td "-" at bounding box center [218, 157] width 71 height 27
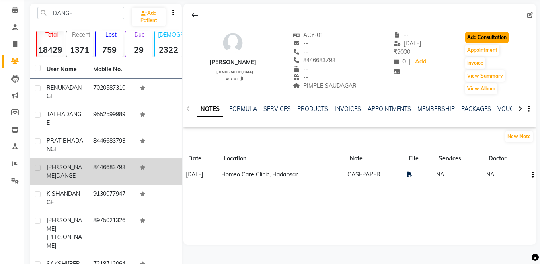
click at [496, 37] on button "Add Consultation" at bounding box center [486, 37] width 43 height 11
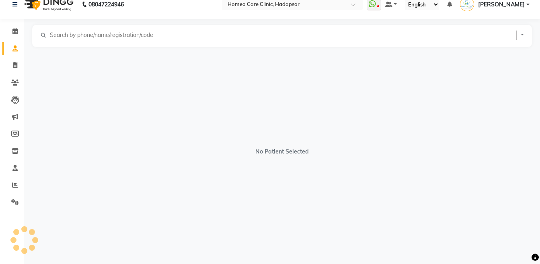
scroll to position [10, 0]
select select "[DEMOGRAPHIC_DATA]"
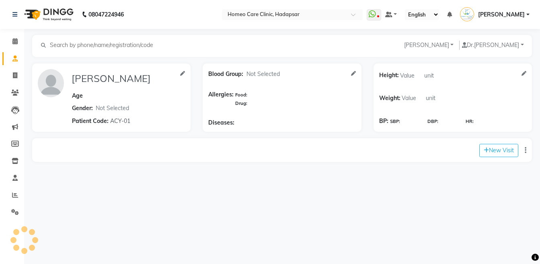
scroll to position [0, 0]
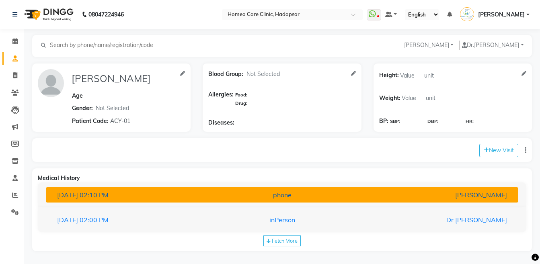
click at [474, 197] on div "[PERSON_NAME]" at bounding box center [436, 195] width 154 height 10
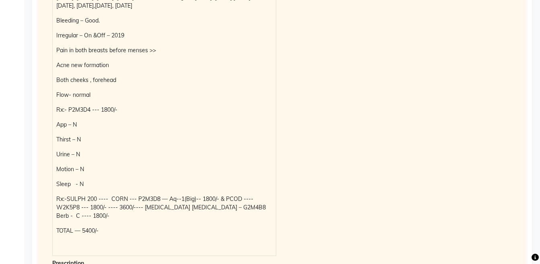
scroll to position [358, 0]
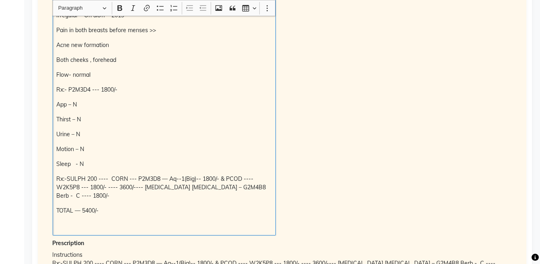
click at [143, 213] on div "No H/o - Cold, cough. Corn reappeared on right sole since 15 days >> Rx:- Sulph…" at bounding box center [164, 57] width 223 height 357
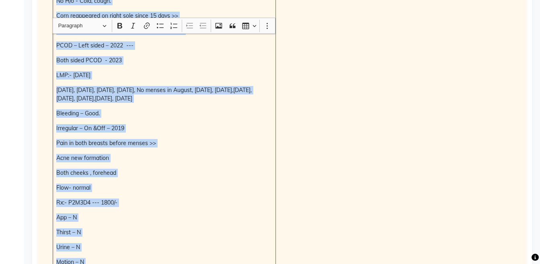
scroll to position [242, 0]
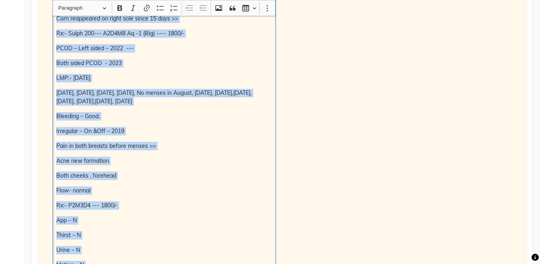
copy div "No H/o - Cold, cough. Corn reappeared on right sole since 15 days >> Rx:- Sulph…"
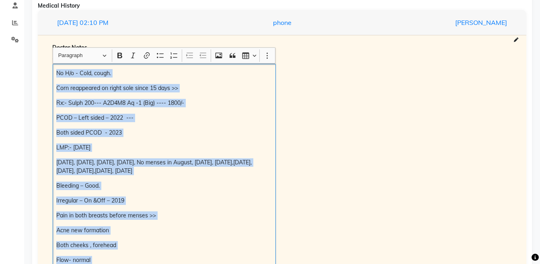
scroll to position [0, 0]
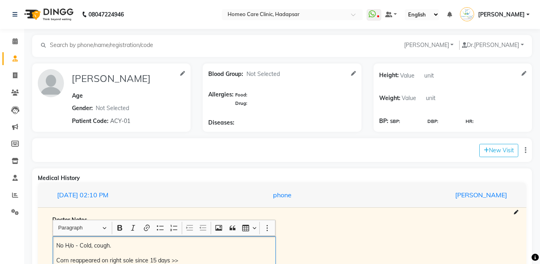
click at [492, 158] on div "New Visit" at bounding box center [282, 150] width 500 height 24
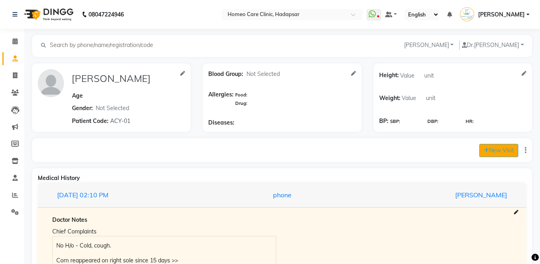
click at [493, 150] on button "New Visit" at bounding box center [498, 150] width 39 height 13
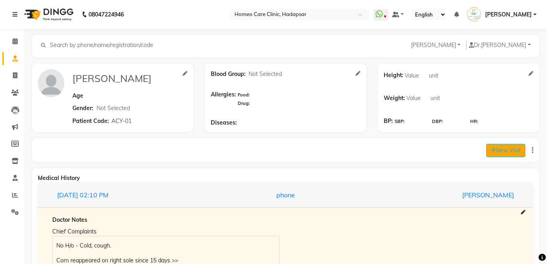
select select "1230"
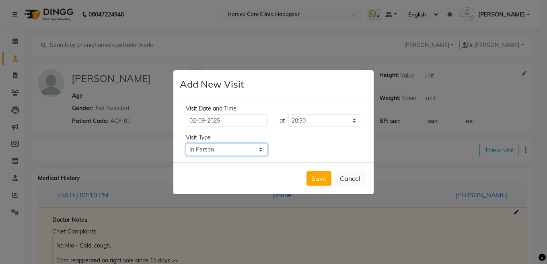
click at [241, 150] on select "Select Type In Person Video Phone Chat" at bounding box center [227, 149] width 82 height 12
select select "phone"
click at [186, 143] on select "Select Type In Person Video Phone Chat" at bounding box center [227, 149] width 82 height 12
click at [315, 180] on button "Save" at bounding box center [318, 178] width 25 height 14
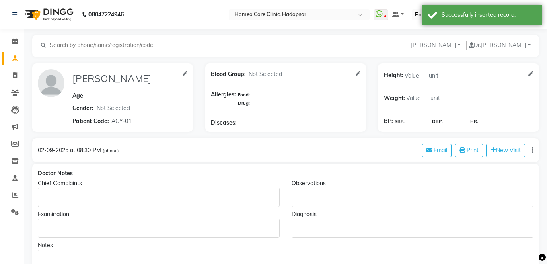
type input "[PERSON_NAME]"
select select "[DEMOGRAPHIC_DATA]"
type input "ACY-01"
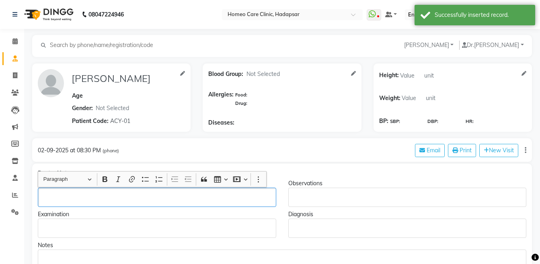
click at [126, 193] on p "Rich Text Editor, main" at bounding box center [156, 197] width 231 height 8
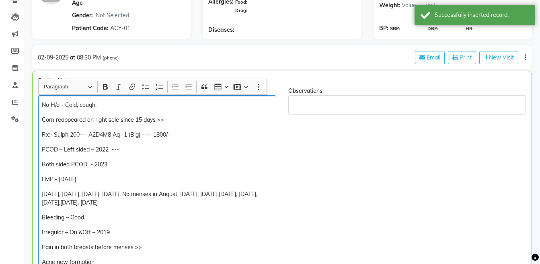
scroll to position [83, 0]
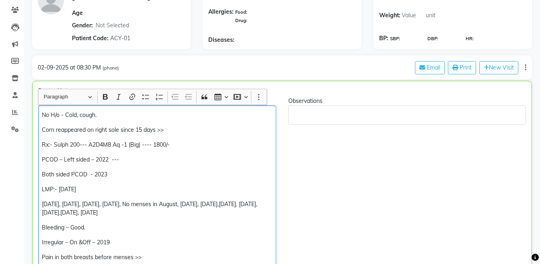
click at [172, 131] on p "Corn reappeared on right sole since 15 days >>" at bounding box center [157, 130] width 230 height 8
click at [239, 215] on p "[DATE], [DATE], [DATE], [DATE], No menses in August, [DATE], [DATE],[DATE], [DA…" at bounding box center [157, 208] width 230 height 17
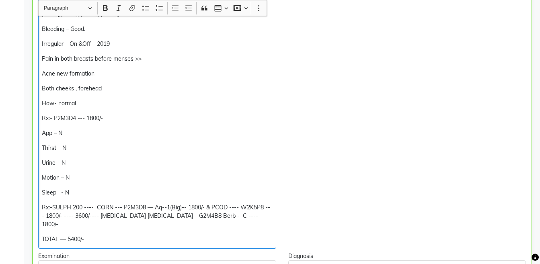
scroll to position [283, 0]
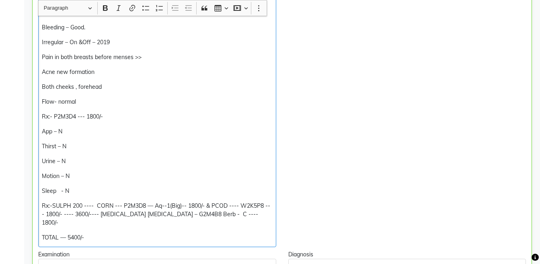
click at [42, 234] on p "TOTAL — 5400/-" at bounding box center [157, 238] width 230 height 8
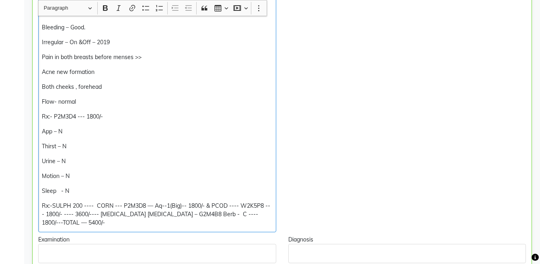
click at [41, 209] on div "No H/o - Cold, cough. Corn reappeared on right sole since 15 days >> – No compl…" at bounding box center [157, 68] width 238 height 327
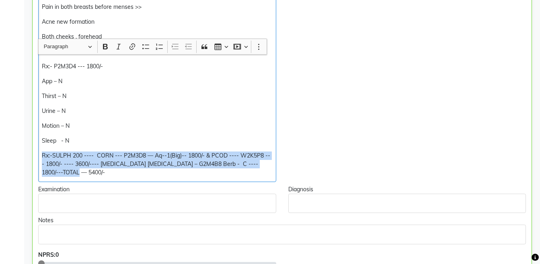
scroll to position [392, 0]
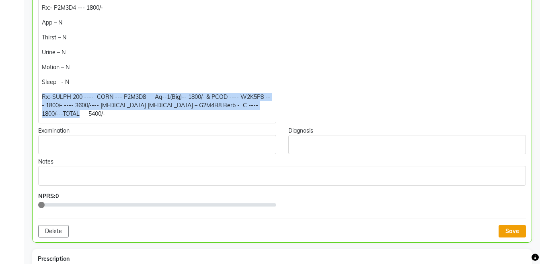
click at [512, 227] on button "Save" at bounding box center [511, 231] width 27 height 12
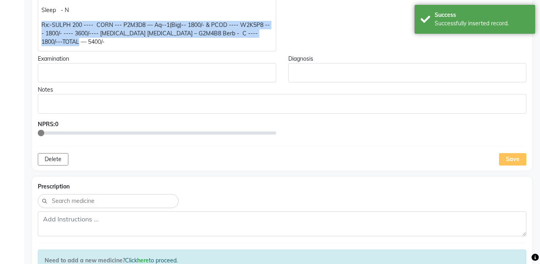
scroll to position [485, 0]
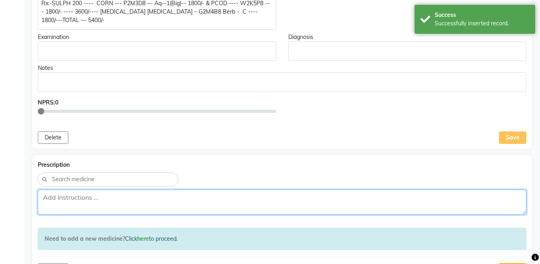
click at [297, 199] on textarea at bounding box center [282, 202] width 488 height 25
paste textarea "Rx:-SULPH 200 ---- CORN --- P2M3D8 — Aq--1(Big)-- 1800/- & PCOD ---- W2K5P8 ---…"
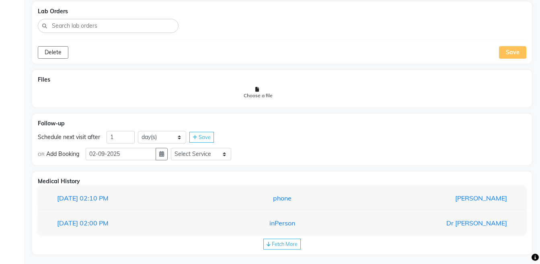
scroll to position [778, 0]
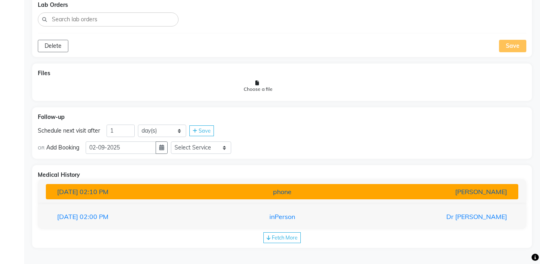
type textarea "Rx:-SULPH 200 ---- CORN --- P2M3D8 — Aq--1(Big)-- 1800/- & PCOD ---- W2K5P8 ---…"
click at [257, 186] on button "[DATE] 02:10 PM phone [PERSON_NAME]" at bounding box center [282, 191] width 472 height 15
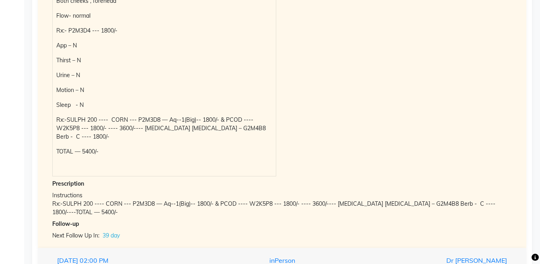
scroll to position [1218, 0]
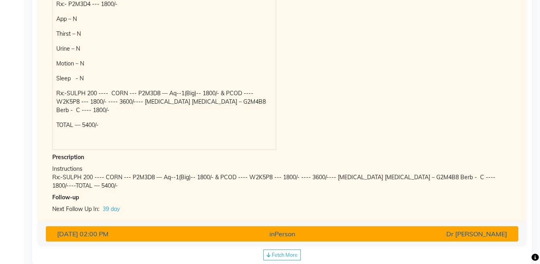
click at [460, 237] on button "[DATE] 02:00 PM inPerson Dr [PERSON_NAME]" at bounding box center [282, 233] width 472 height 15
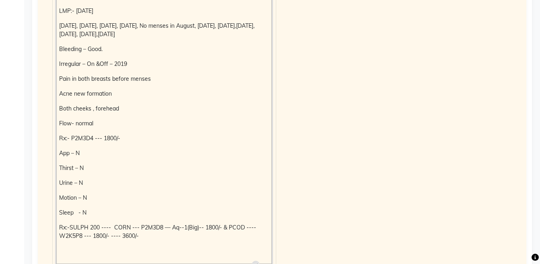
scroll to position [1208, 0]
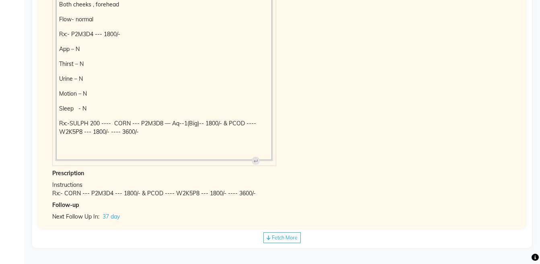
click at [276, 240] on span "Fetch More" at bounding box center [285, 237] width 26 height 6
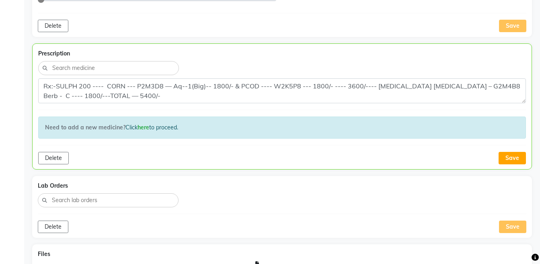
scroll to position [644, 0]
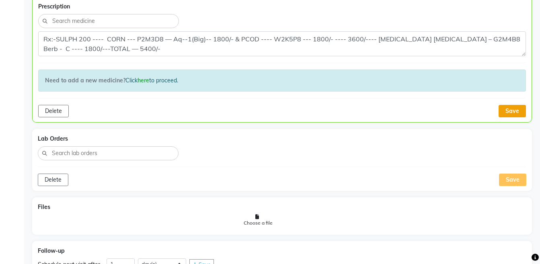
click at [517, 111] on button "Save" at bounding box center [511, 111] width 27 height 12
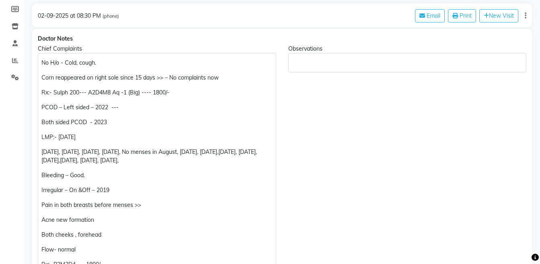
scroll to position [373, 0]
